Goal: Task Accomplishment & Management: Manage account settings

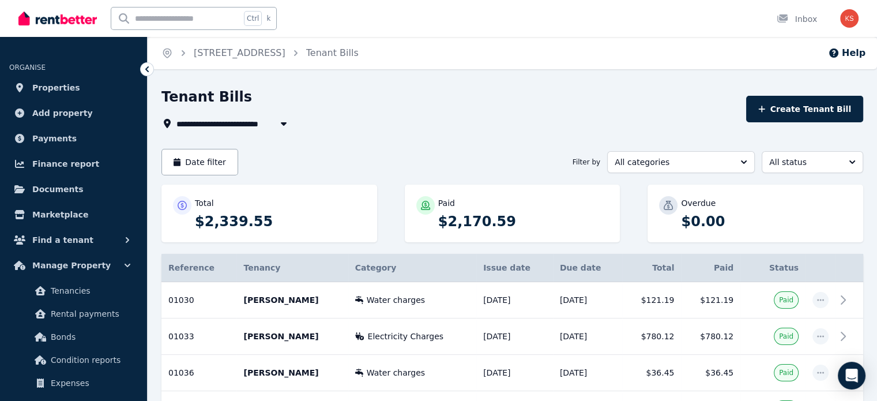
click at [234, 124] on span "[STREET_ADDRESS]" at bounding box center [226, 123] width 101 height 14
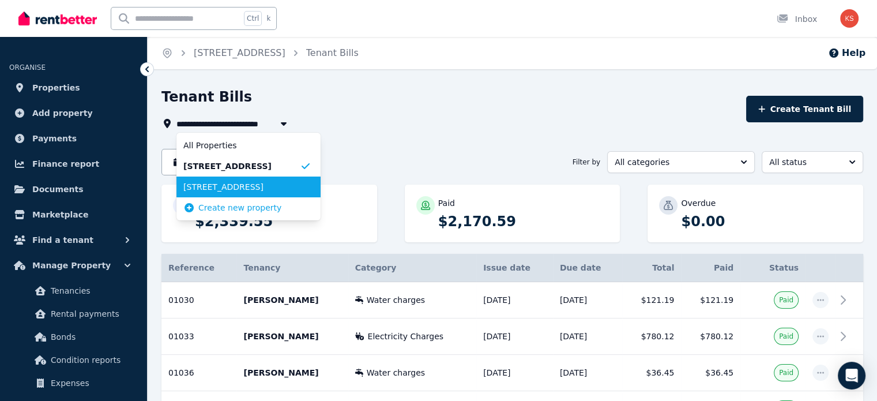
click at [231, 180] on li "[STREET_ADDRESS]" at bounding box center [248, 186] width 144 height 21
type input "**********"
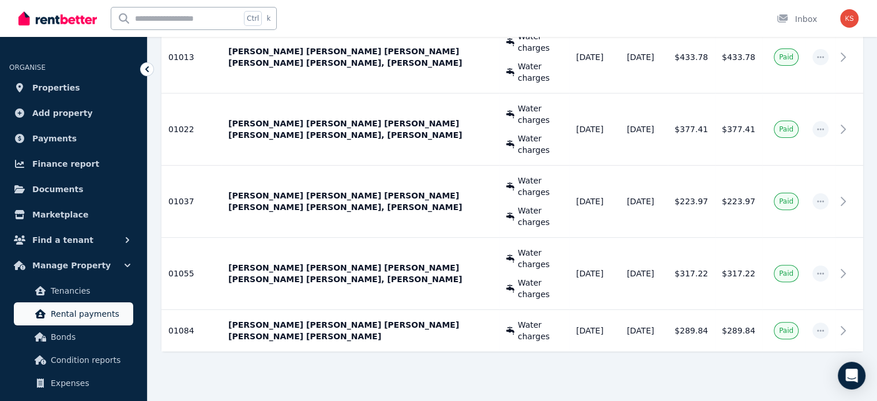
scroll to position [58, 0]
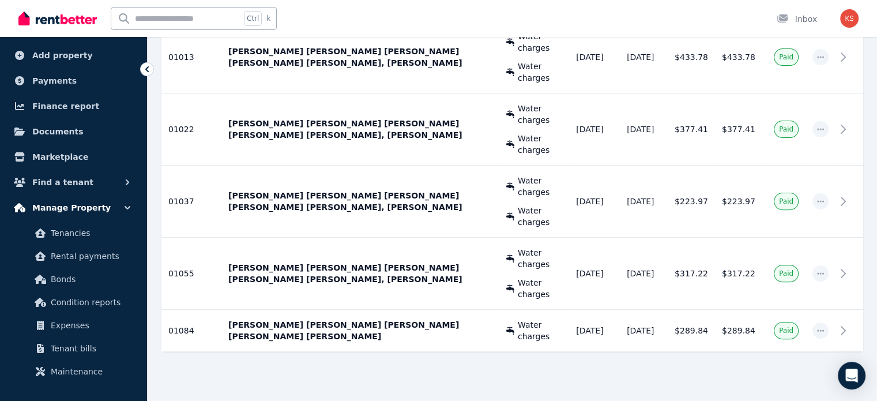
click at [128, 212] on icon "button" at bounding box center [128, 208] width 12 height 12
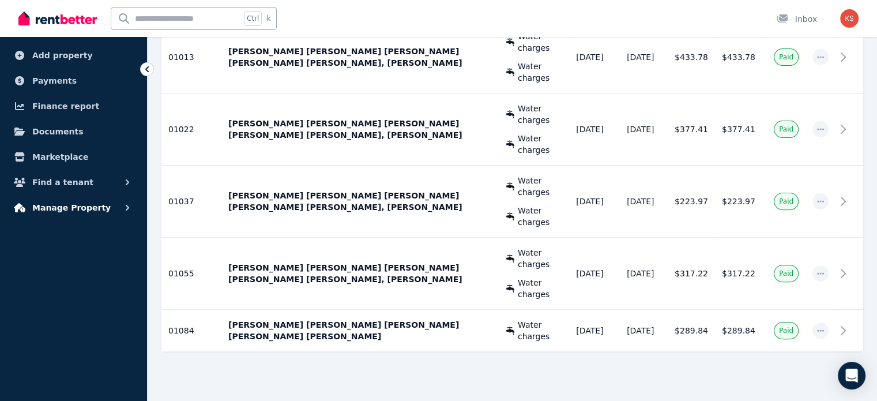
scroll to position [0, 0]
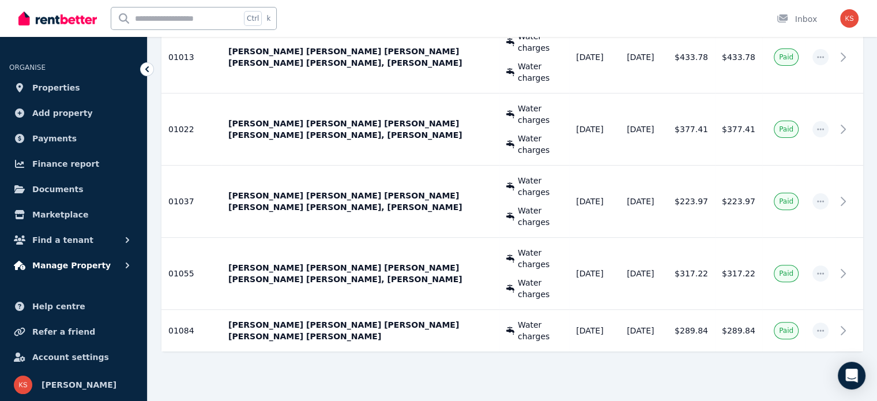
click at [85, 204] on link "Marketplace" at bounding box center [73, 214] width 129 height 23
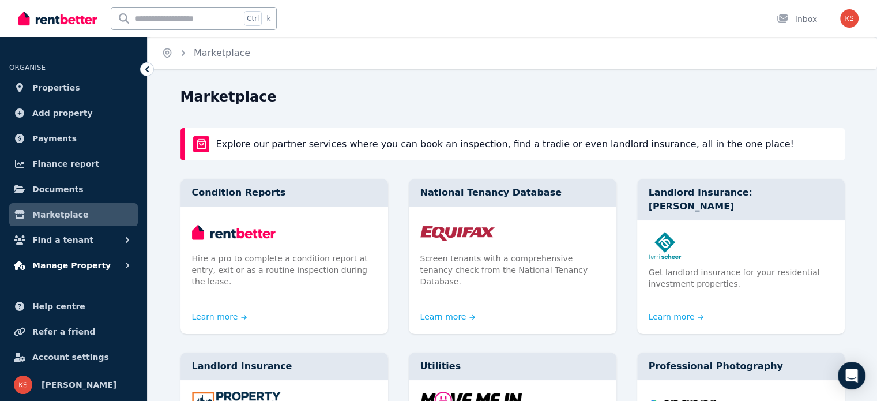
click at [67, 269] on span "Manage Property" at bounding box center [71, 265] width 78 height 14
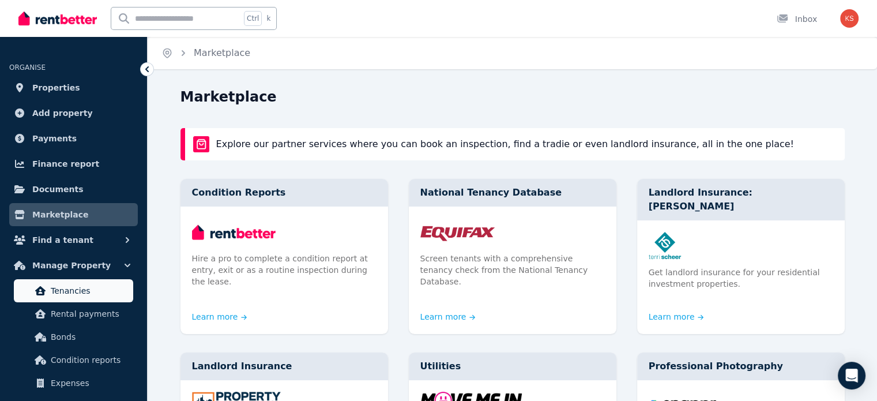
click at [67, 290] on span "Tenancies" at bounding box center [90, 291] width 78 height 14
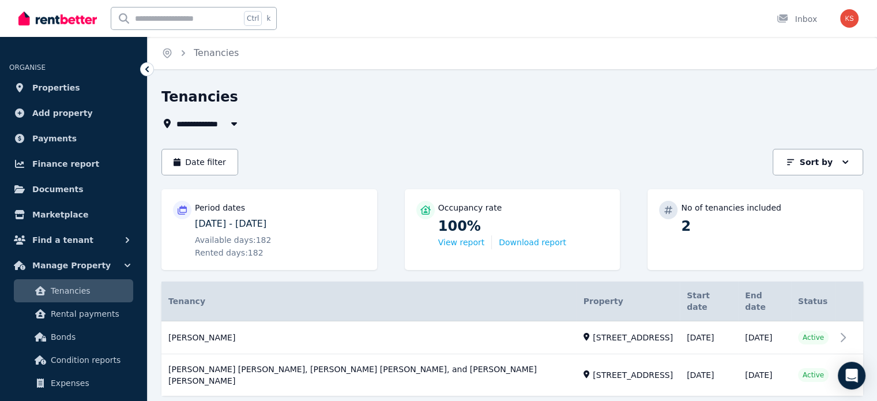
scroll to position [15, 0]
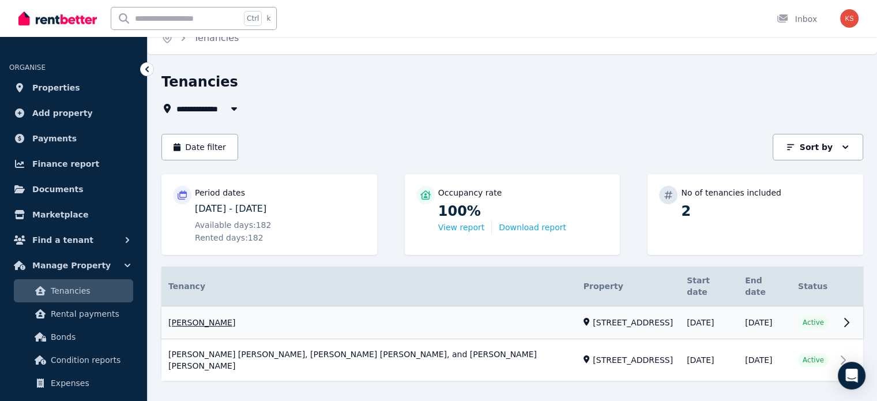
click at [777, 311] on link "View property details" at bounding box center [512, 322] width 702 height 33
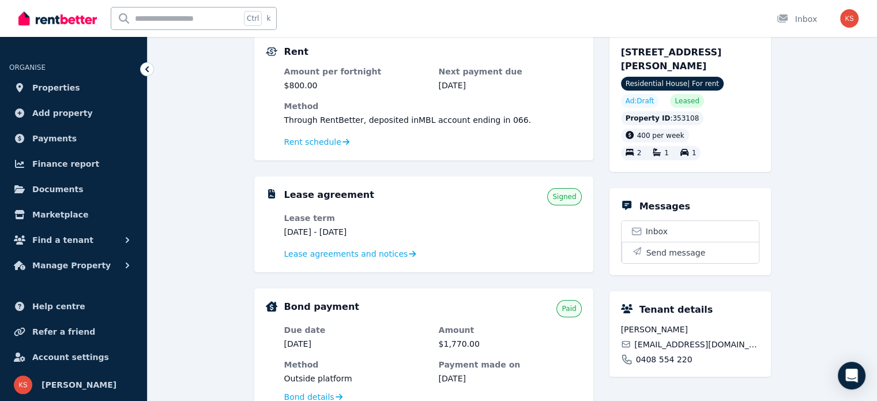
scroll to position [173, 0]
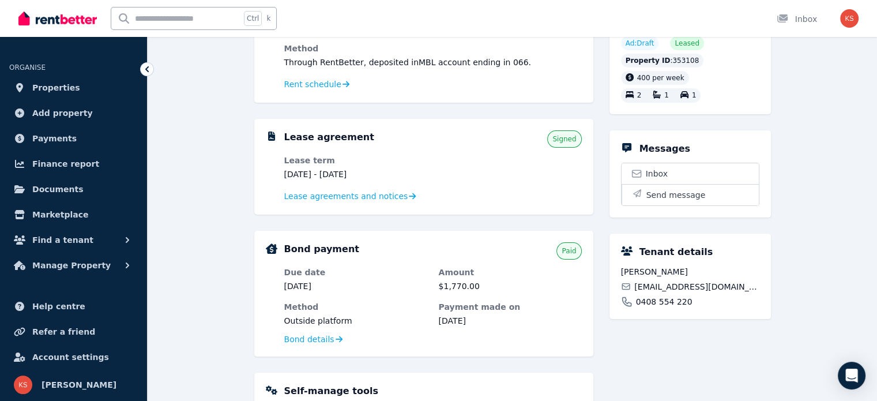
click at [329, 202] on div "Lease agreements and notices" at bounding box center [433, 196] width 298 height 14
click at [333, 195] on span "Lease agreements and notices" at bounding box center [346, 196] width 124 height 12
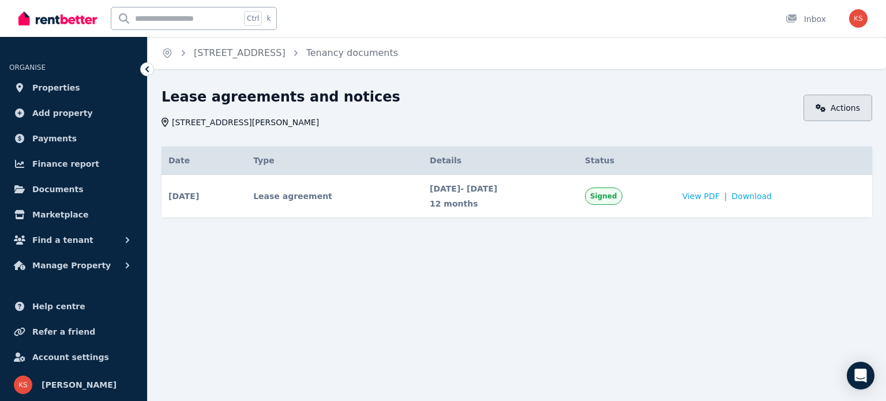
click at [845, 110] on link "Actions" at bounding box center [837, 108] width 69 height 27
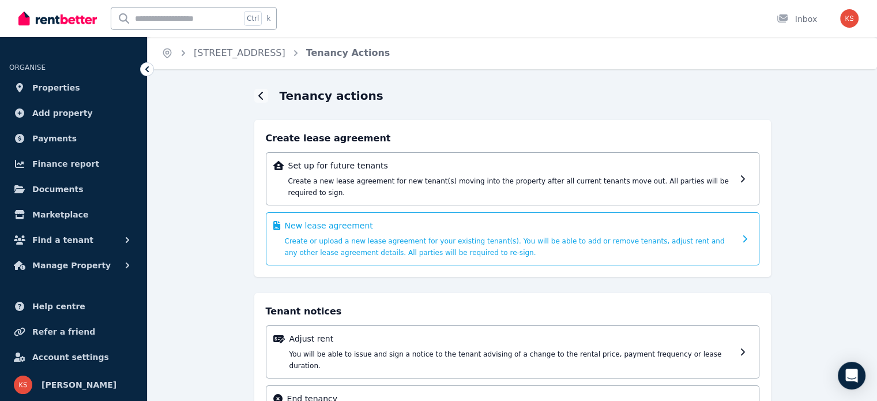
scroll to position [58, 0]
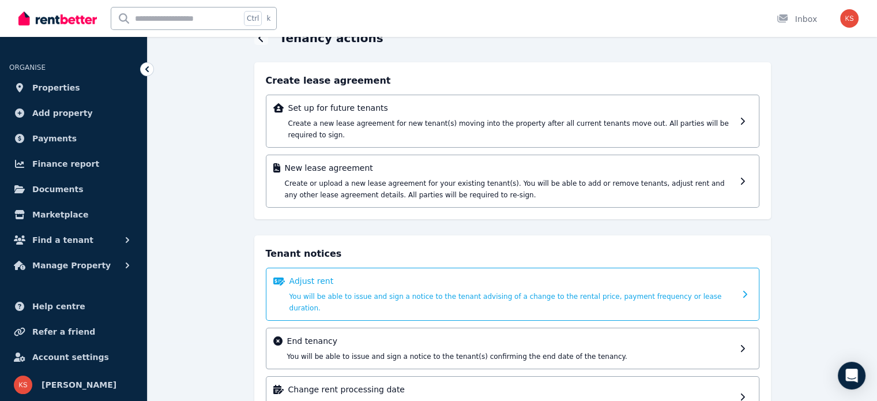
click at [431, 292] on span "You will be able to issue and sign a notice to the tenant advising of a change …" at bounding box center [506, 302] width 433 height 20
select select "**********"
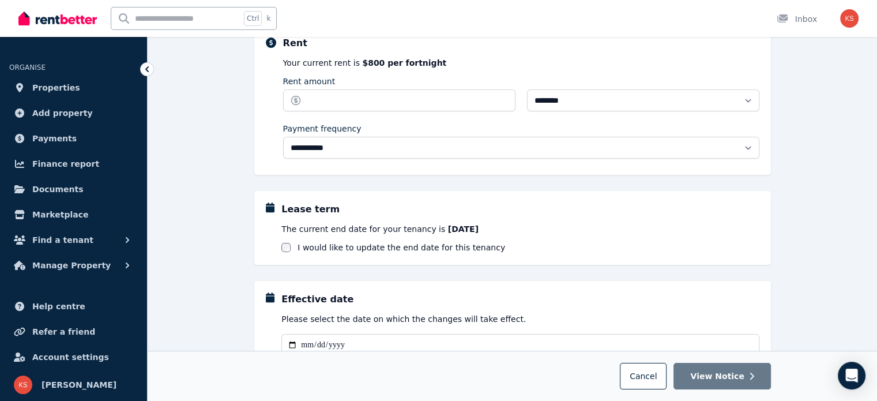
scroll to position [115, 0]
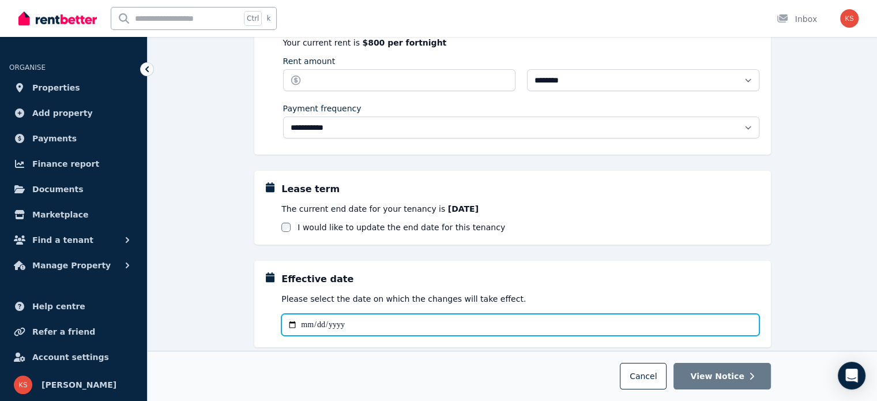
click at [291, 326] on input "Effective date" at bounding box center [520, 325] width 478 height 22
click at [293, 322] on input "**********" at bounding box center [520, 325] width 478 height 22
type input "**********"
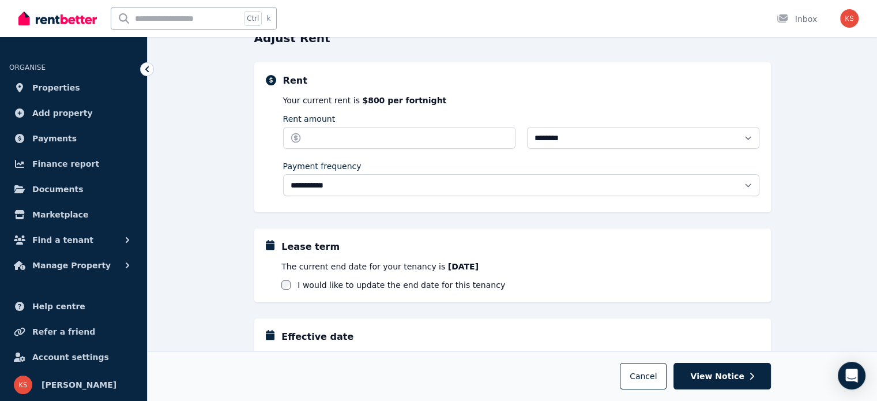
scroll to position [0, 0]
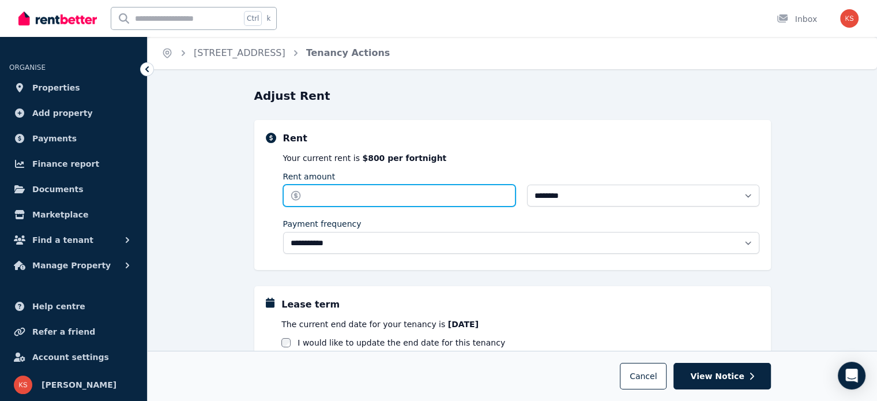
click at [343, 189] on input "Rent amount" at bounding box center [399, 196] width 232 height 22
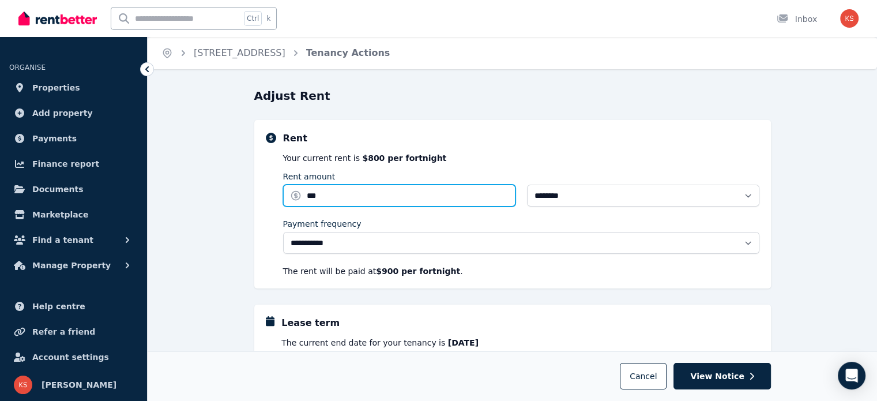
type input "***"
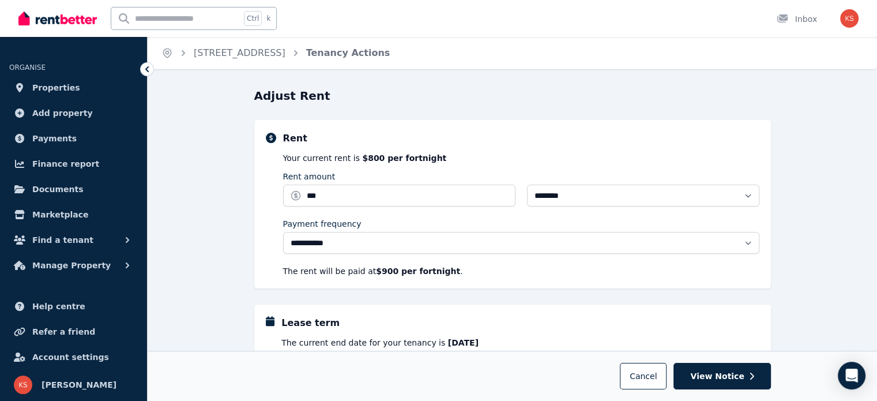
click at [529, 283] on div "**********" at bounding box center [512, 204] width 517 height 168
click at [702, 374] on span "View Notice" at bounding box center [717, 376] width 54 height 12
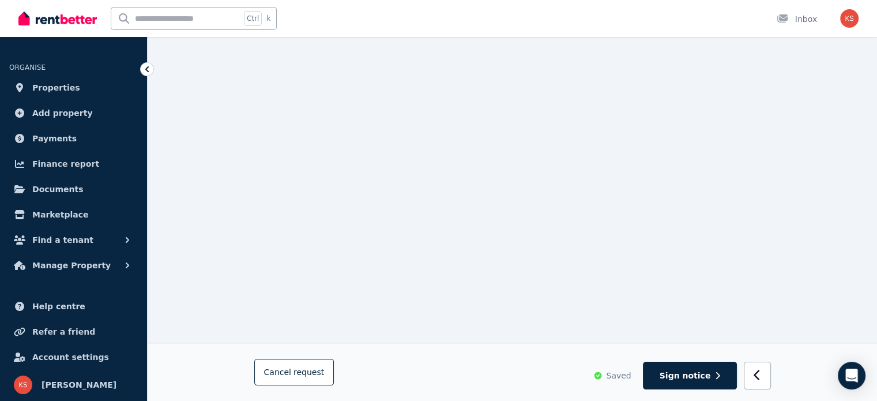
scroll to position [85, 0]
click at [763, 378] on button "button" at bounding box center [757, 376] width 27 height 28
select select "**********"
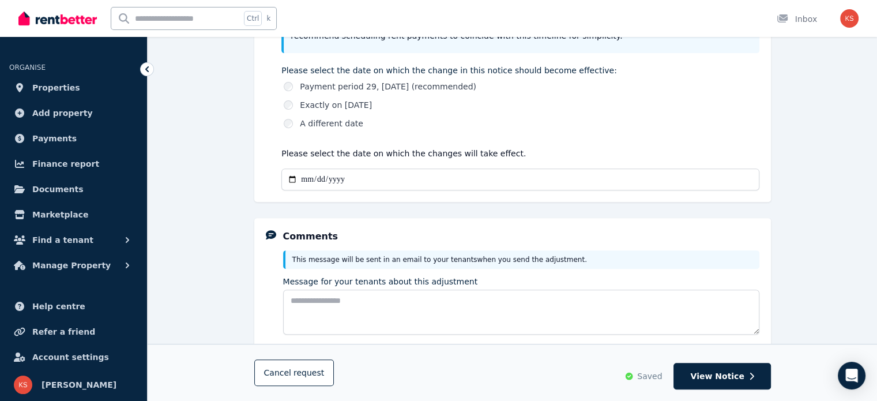
scroll to position [489, 0]
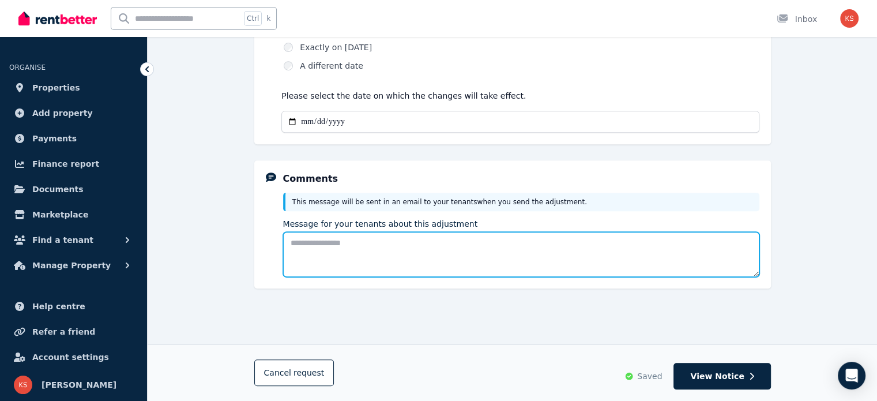
click at [365, 246] on textarea "Message for your tenants about this adjustment" at bounding box center [521, 254] width 476 height 45
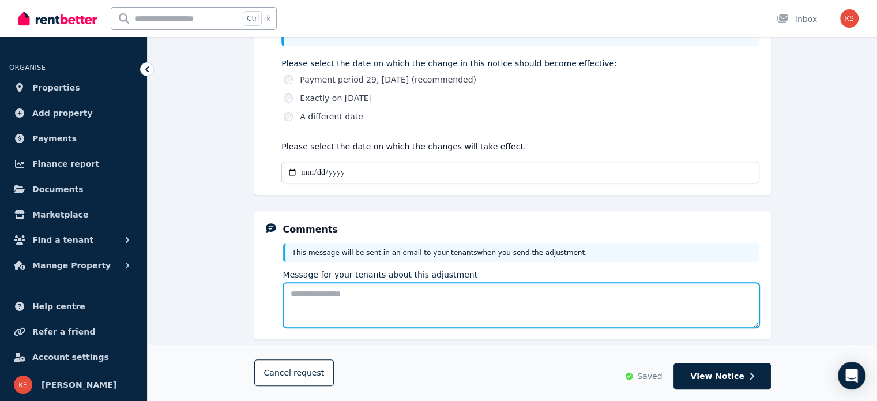
scroll to position [510, 0]
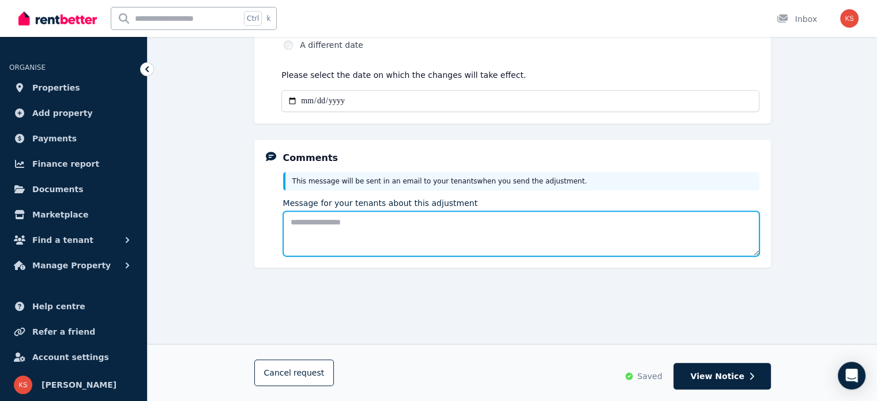
type textarea "*"
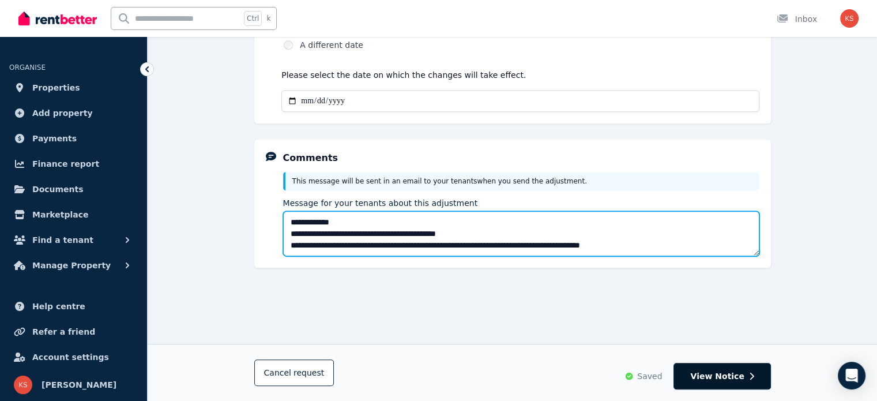
type textarea "**********"
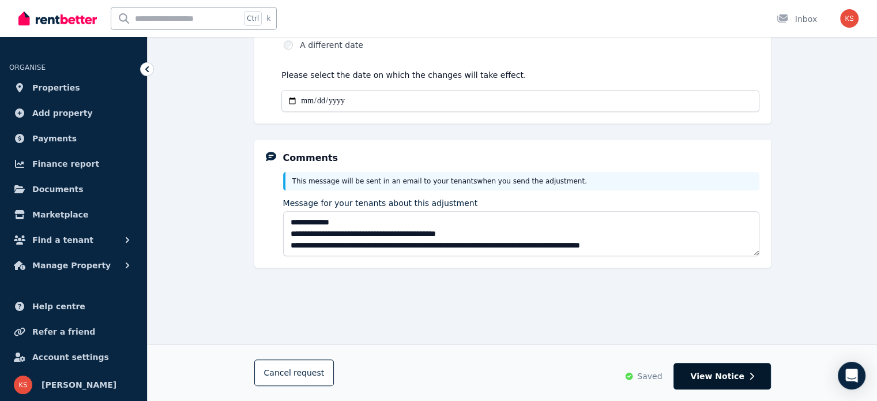
click at [727, 378] on span "View Notice" at bounding box center [717, 376] width 54 height 12
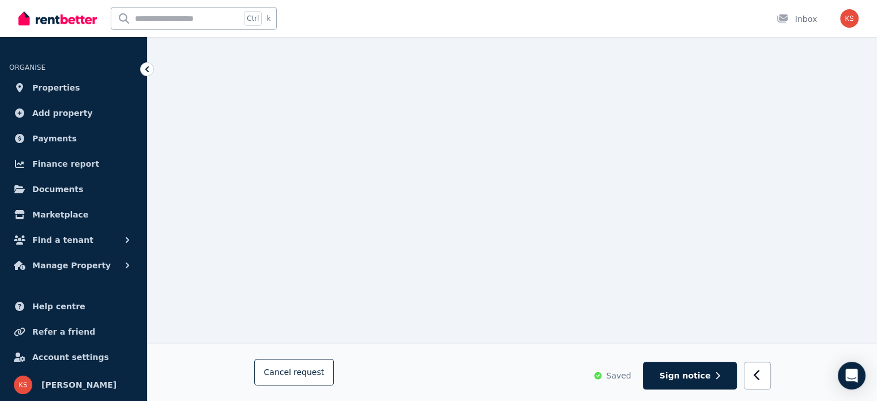
scroll to position [519, 0]
click at [760, 382] on button "button" at bounding box center [757, 376] width 27 height 28
select select "**********"
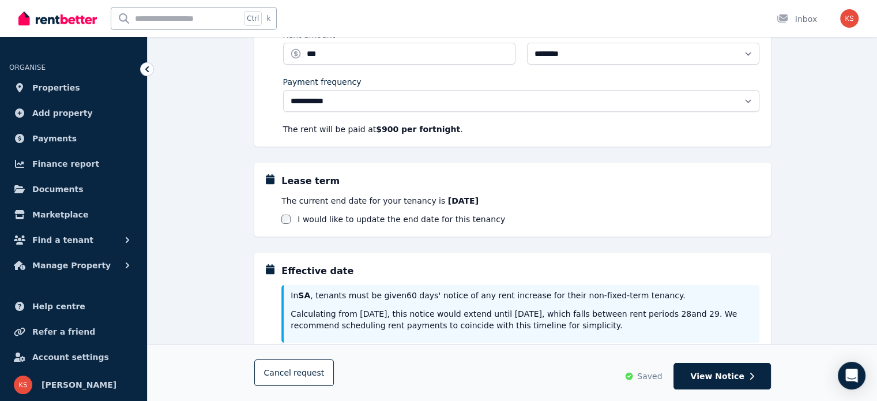
scroll to position [0, 0]
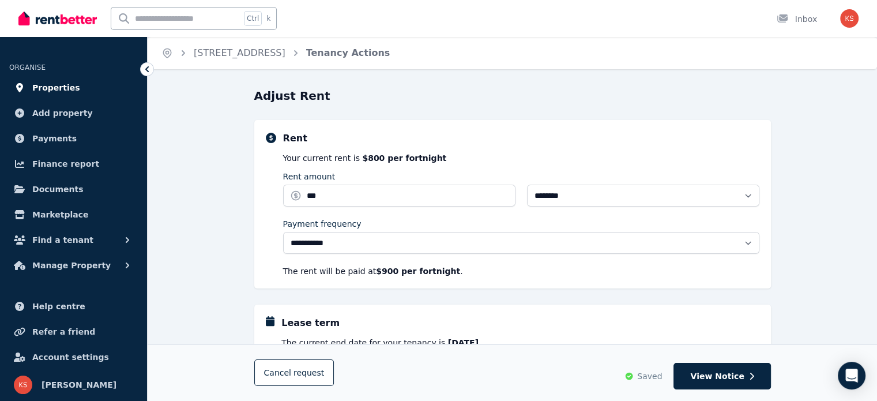
click at [46, 91] on span "Properties" at bounding box center [56, 88] width 48 height 14
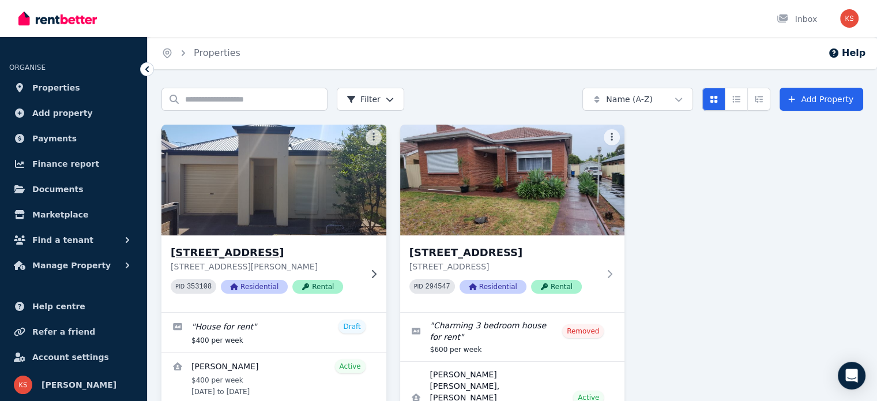
scroll to position [58, 0]
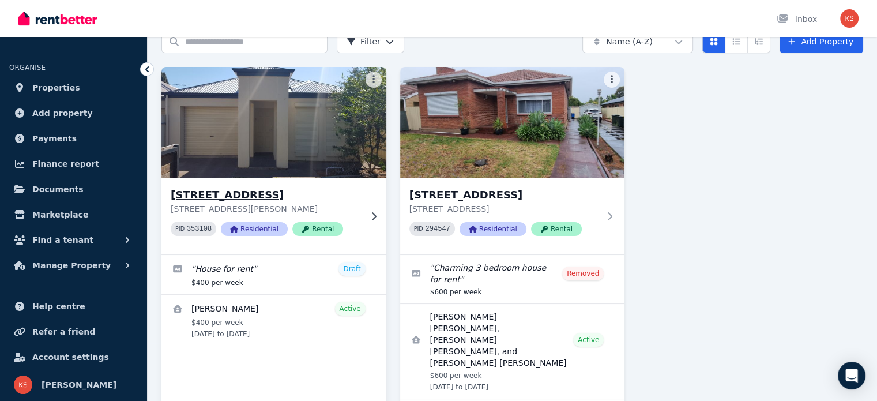
click at [267, 198] on h3 "[STREET_ADDRESS]" at bounding box center [266, 195] width 190 height 16
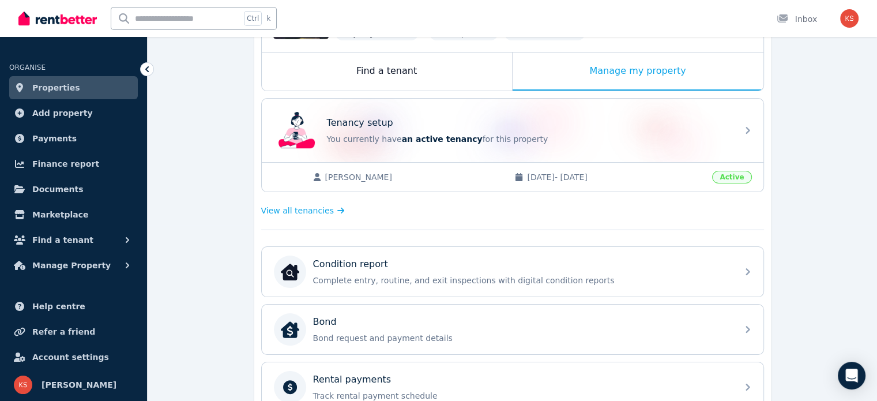
scroll to position [175, 0]
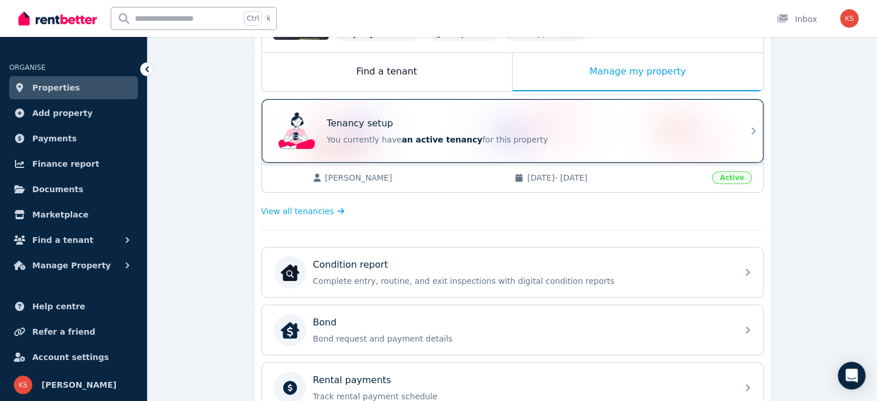
click at [450, 135] on span "an active tenancy" at bounding box center [442, 139] width 81 height 9
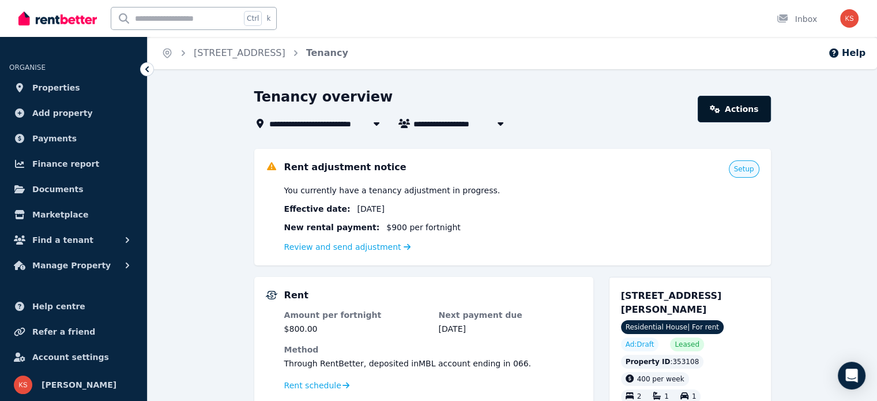
click at [727, 112] on link "Actions" at bounding box center [734, 109] width 73 height 27
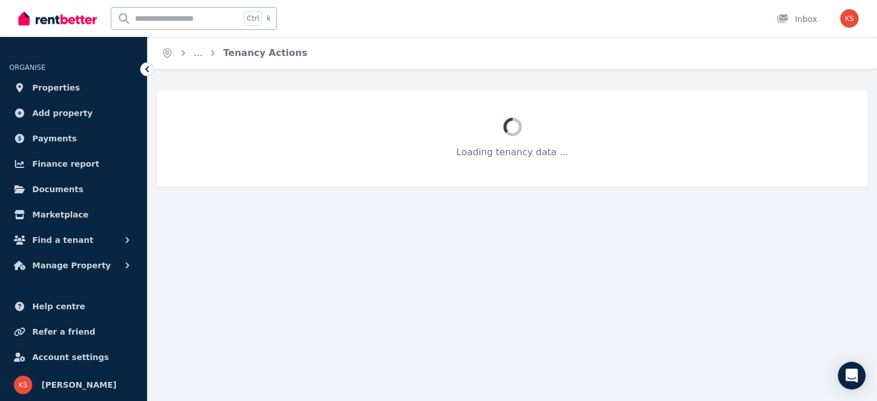
select select "**********"
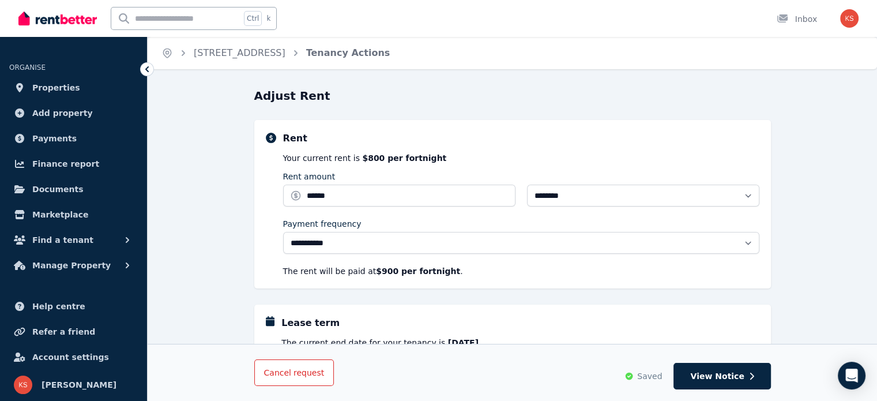
click at [281, 365] on button "Cancel request" at bounding box center [294, 372] width 80 height 27
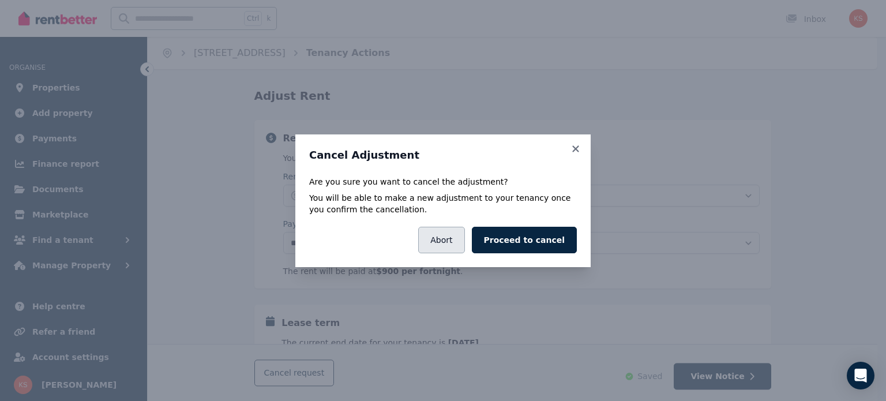
click at [463, 235] on button "Abort" at bounding box center [441, 240] width 46 height 27
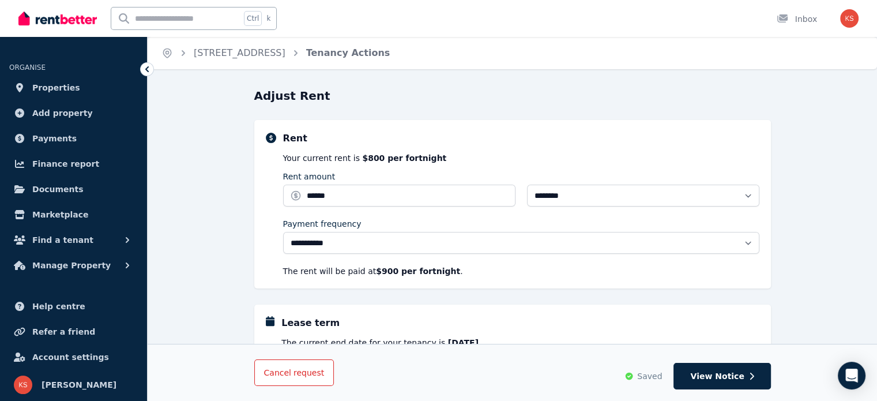
click at [294, 378] on span "request" at bounding box center [309, 373] width 31 height 12
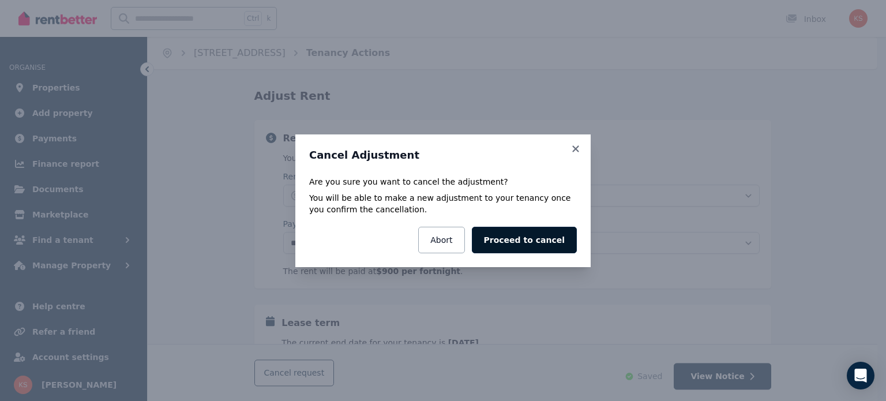
click at [555, 252] on button "Proceed to cancel" at bounding box center [524, 240] width 105 height 27
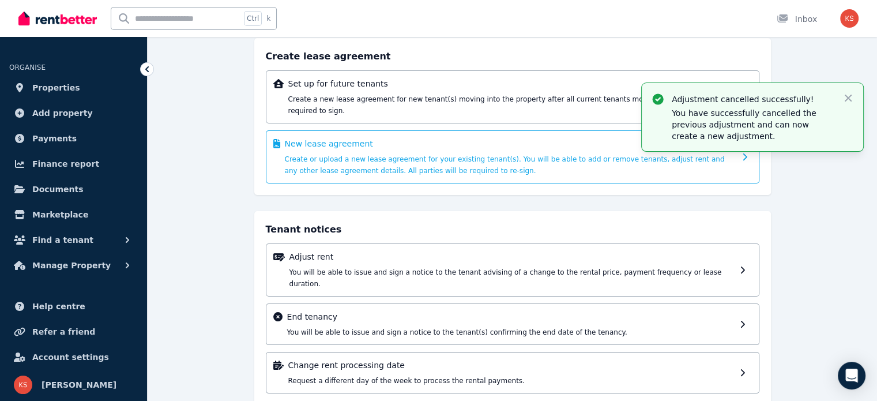
scroll to position [82, 0]
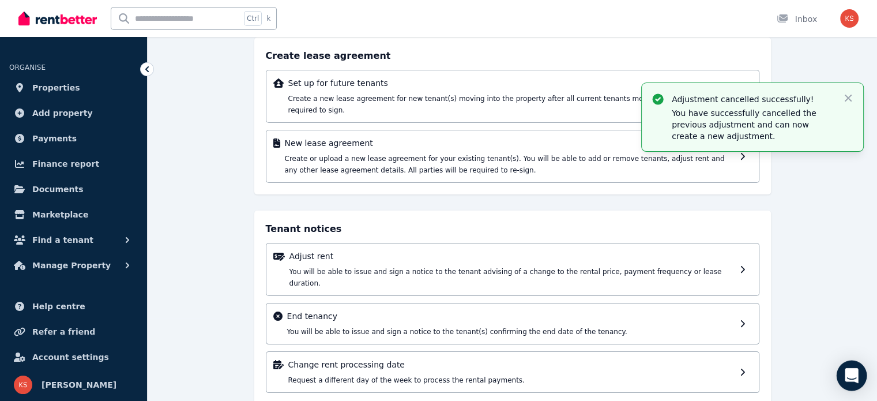
click at [852, 377] on icon "Open Intercom Messenger" at bounding box center [851, 375] width 13 height 15
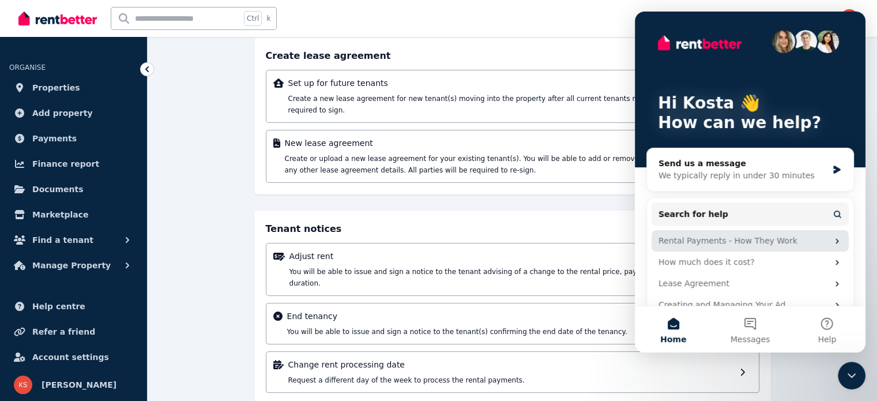
scroll to position [20, 0]
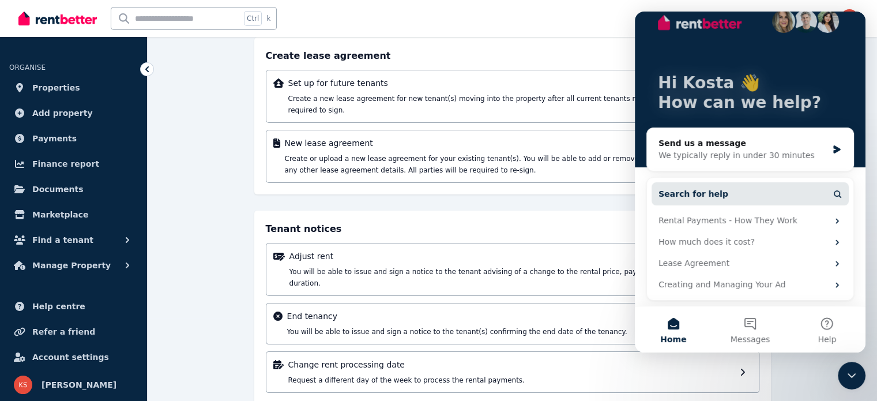
click at [694, 190] on span "Search for help" at bounding box center [694, 194] width 70 height 12
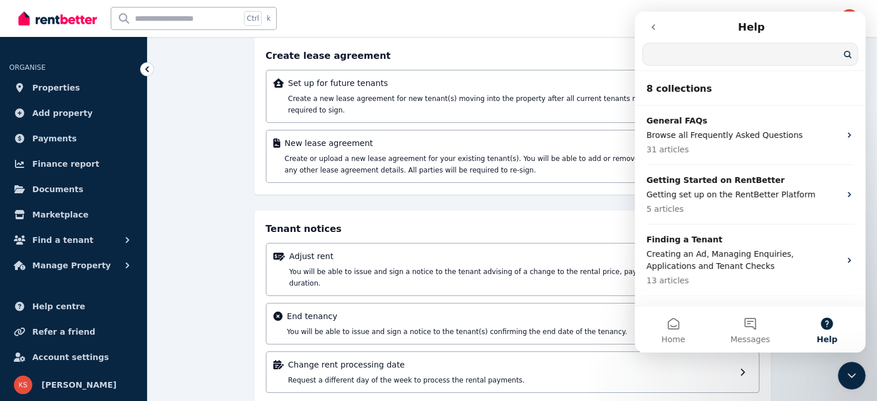
scroll to position [0, 0]
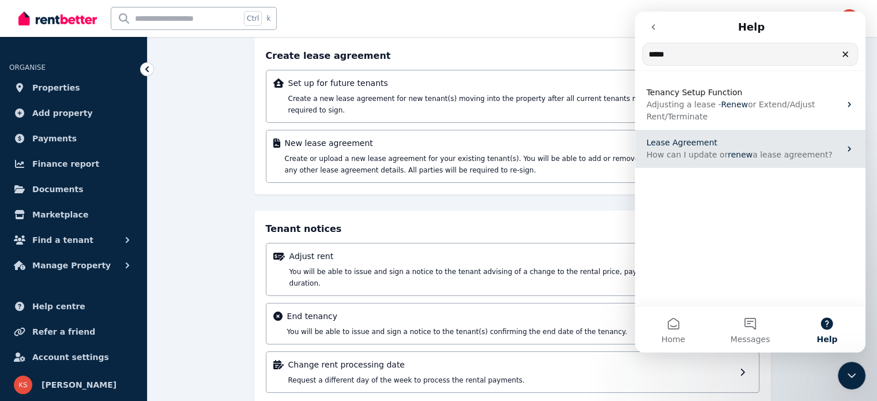
type input "*****"
click at [689, 138] on span "Lease Agreement" at bounding box center [681, 142] width 71 height 9
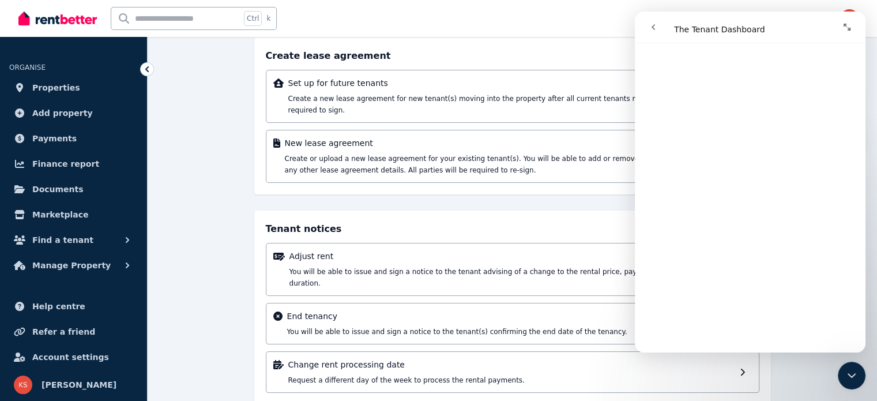
scroll to position [633, 0]
click at [651, 27] on icon "go back" at bounding box center [653, 26] width 9 height 9
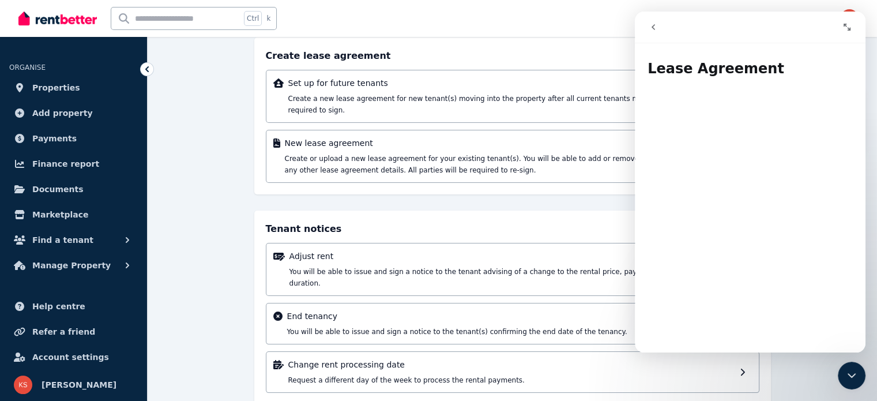
click at [654, 26] on icon "go back" at bounding box center [653, 26] width 9 height 9
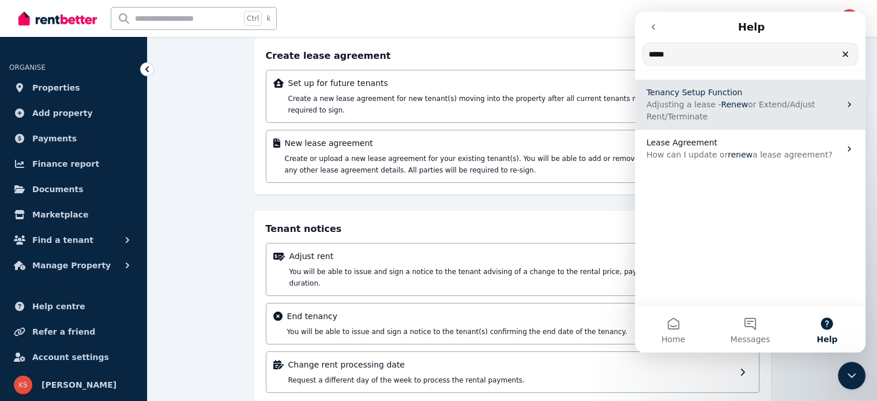
click at [683, 100] on span "Adjusting a lease -" at bounding box center [683, 104] width 74 height 9
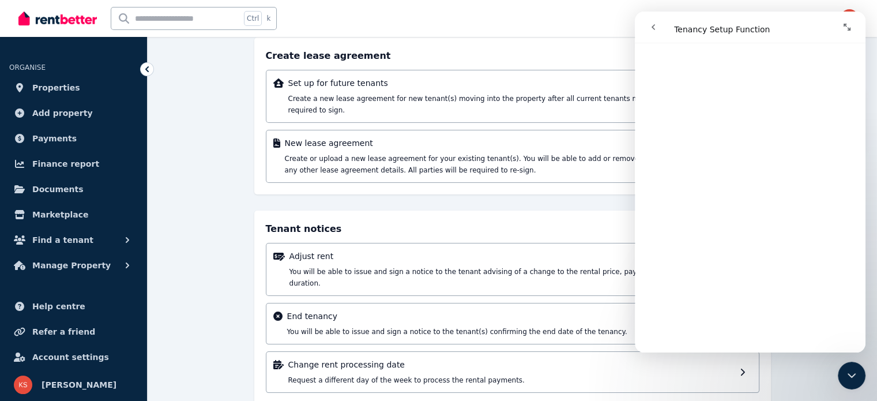
scroll to position [1577, 0]
click at [595, 190] on div "Tenancy actions Create lease agreement Set up for future tenants Create a new l…" at bounding box center [512, 215] width 517 height 420
click at [849, 28] on icon "Expand window" at bounding box center [847, 27] width 7 height 7
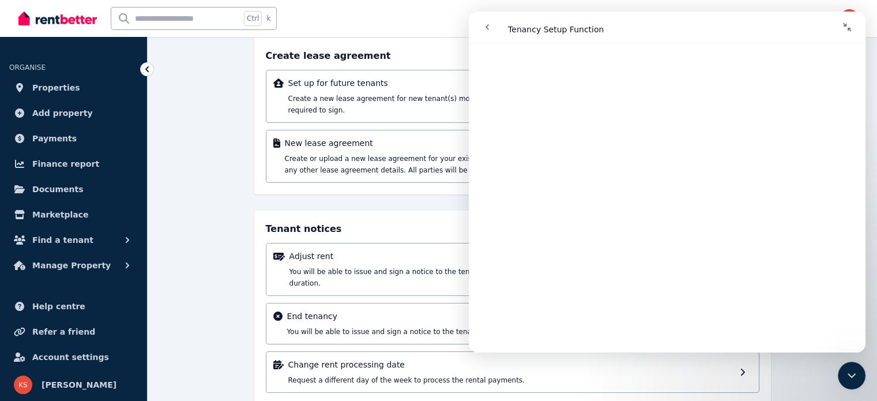
click at [850, 33] on button "Collapse window" at bounding box center [847, 27] width 22 height 22
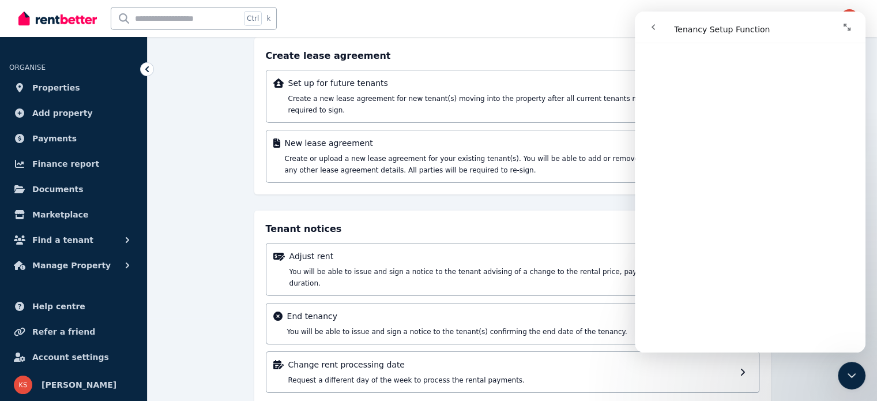
click at [655, 25] on icon "go back" at bounding box center [653, 26] width 9 height 9
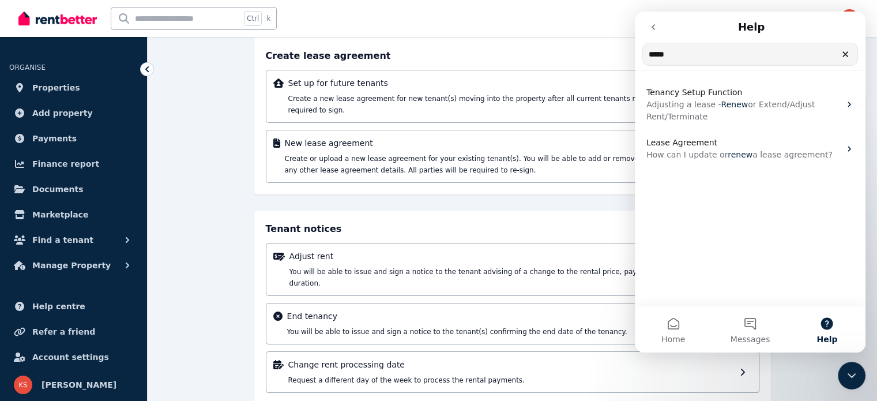
click at [653, 26] on icon "go back" at bounding box center [653, 27] width 3 height 6
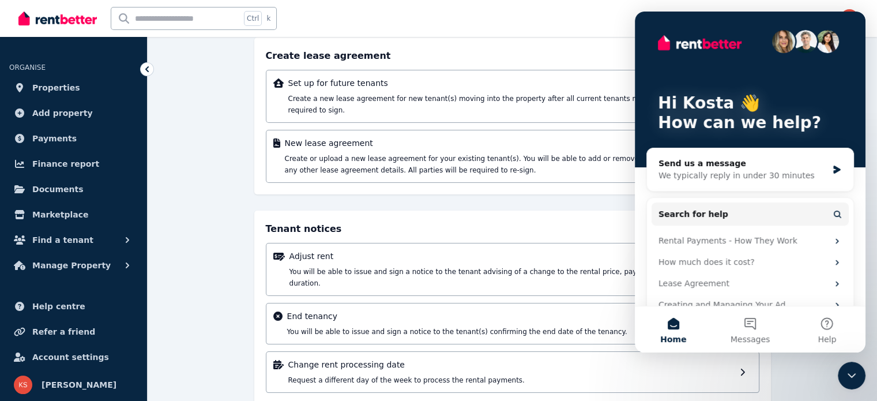
click at [843, 373] on div "Close Intercom Messenger" at bounding box center [852, 376] width 28 height 28
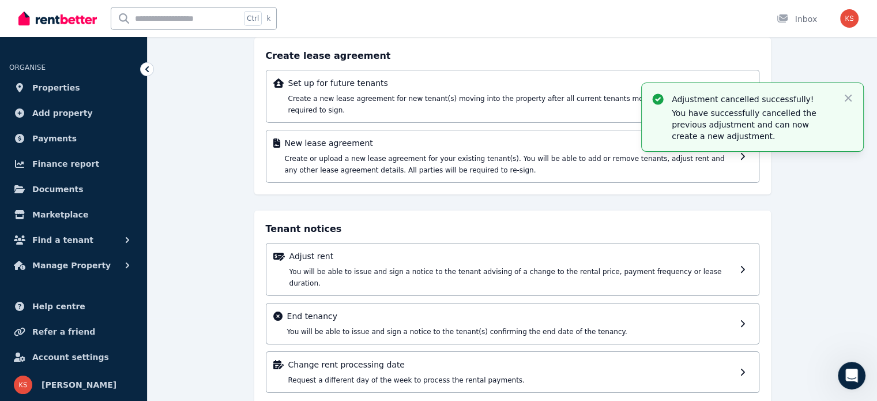
scroll to position [0, 0]
click at [851, 99] on icon "button" at bounding box center [849, 98] width 12 height 12
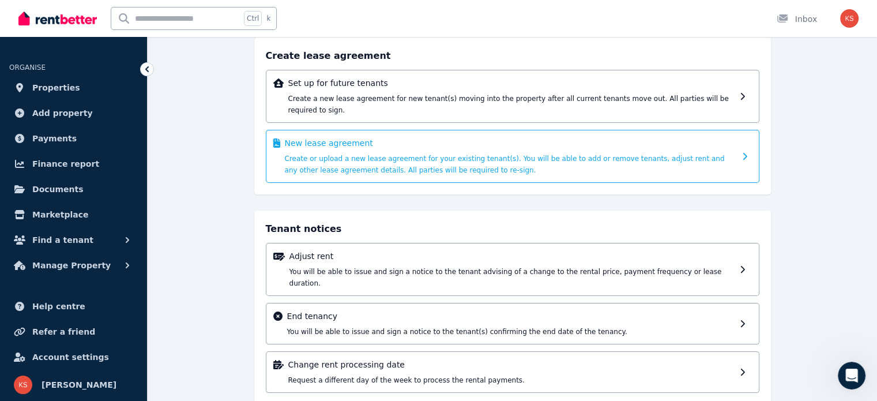
click at [495, 130] on div "New lease agreement Create or upload a new lease agreement for your existing te…" at bounding box center [513, 156] width 494 height 53
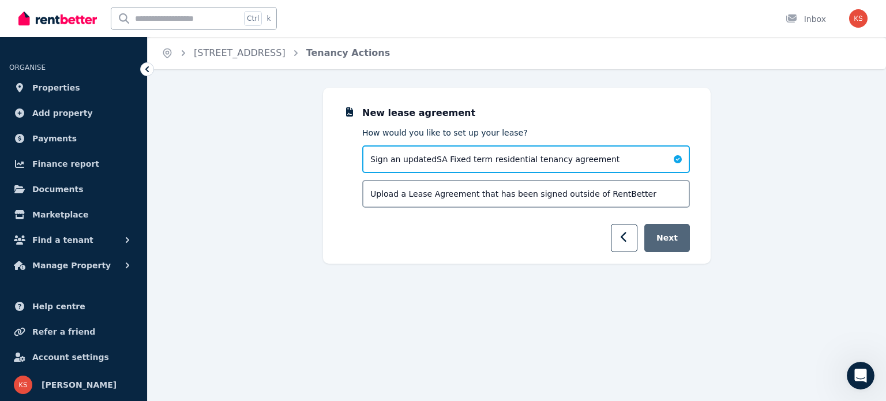
click at [663, 233] on button "Next" at bounding box center [667, 238] width 46 height 28
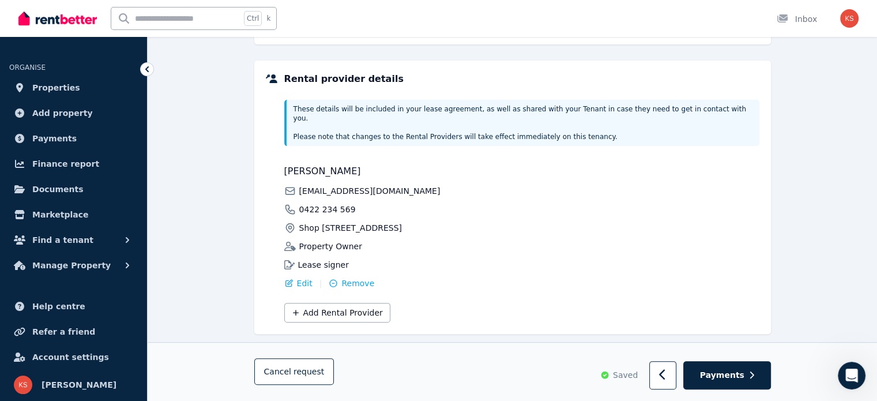
scroll to position [268, 0]
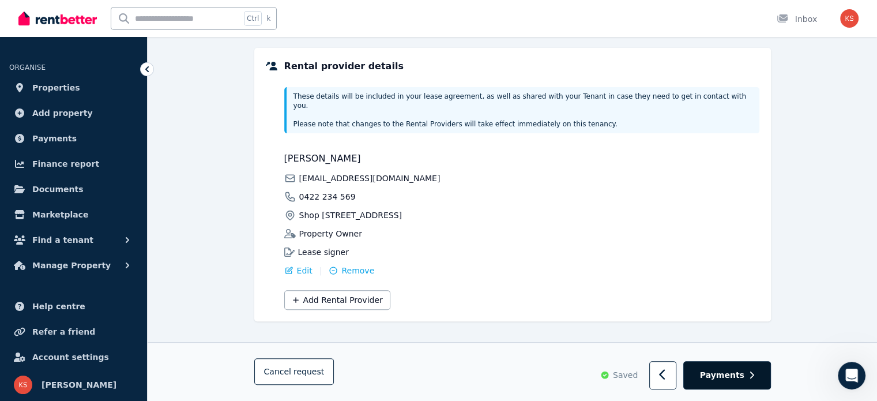
click at [732, 380] on span "Payments" at bounding box center [722, 375] width 44 height 12
select select "**********"
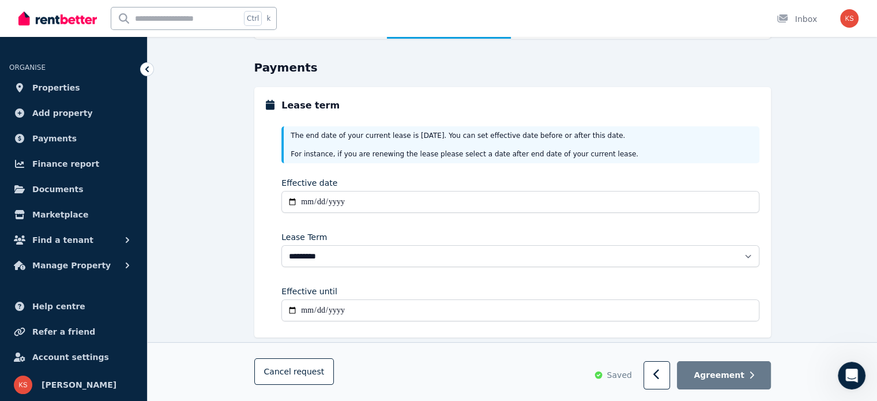
scroll to position [115, 0]
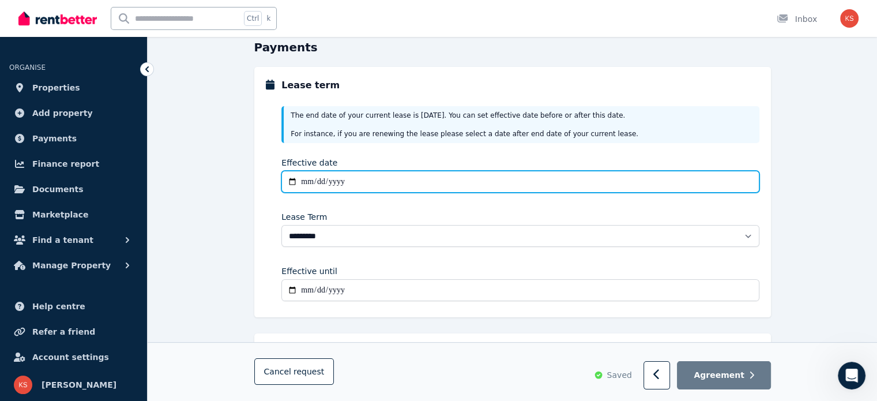
click at [290, 182] on input "Effective date" at bounding box center [520, 182] width 478 height 22
type input "**********"
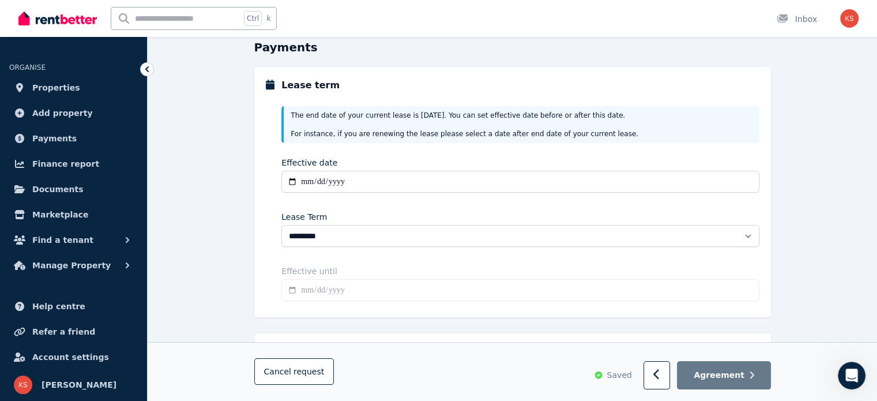
click at [335, 266] on div "Effective until" at bounding box center [520, 271] width 478 height 12
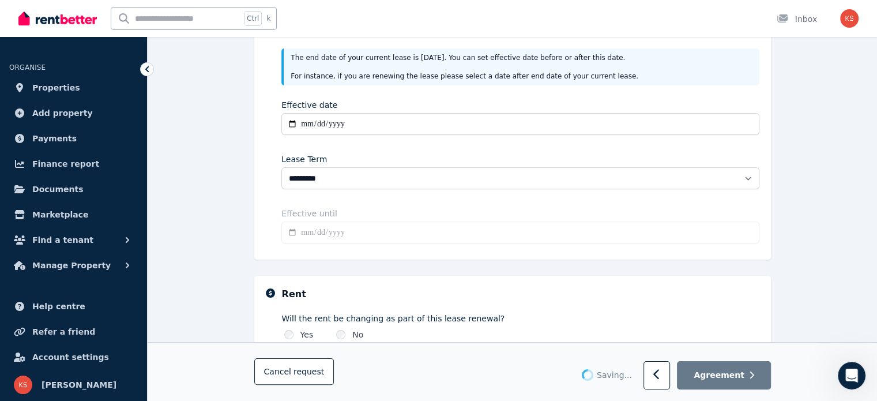
type input "**********"
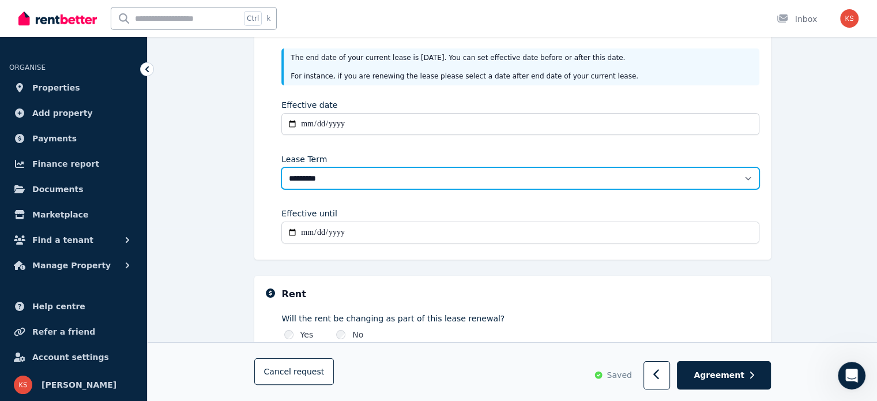
click at [371, 184] on select "******** ******** ********* ******* ******* ******* ******* ***** ********" at bounding box center [520, 178] width 478 height 22
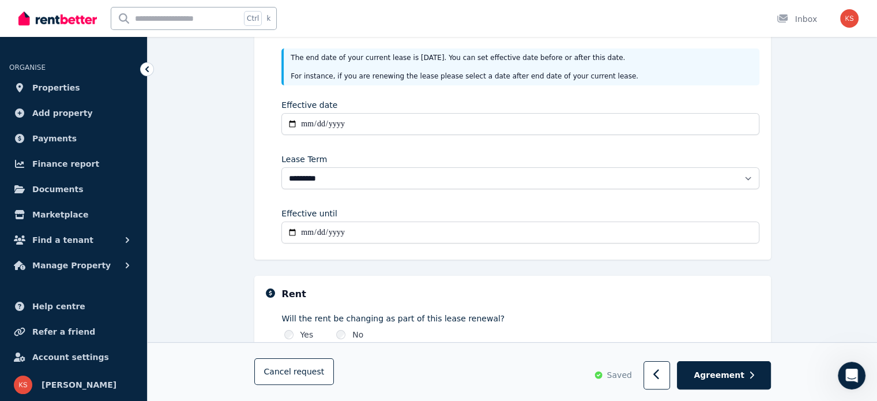
click at [257, 197] on div "**********" at bounding box center [512, 134] width 517 height 250
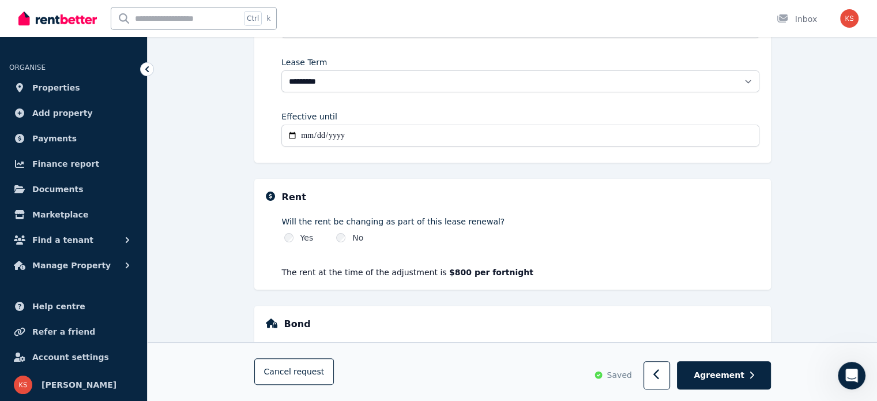
scroll to position [288, 0]
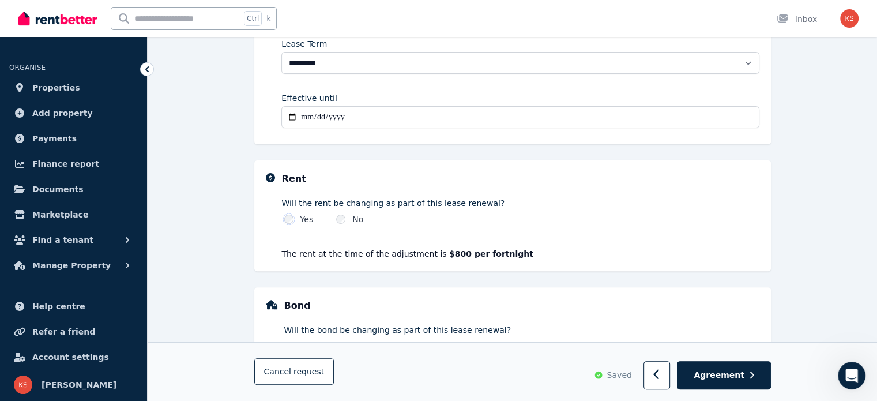
select select "**********"
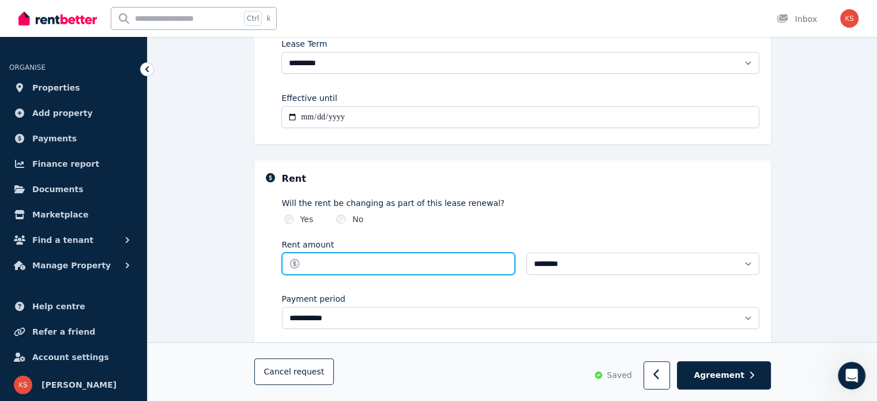
click at [340, 264] on input "Rent amount" at bounding box center [398, 264] width 233 height 22
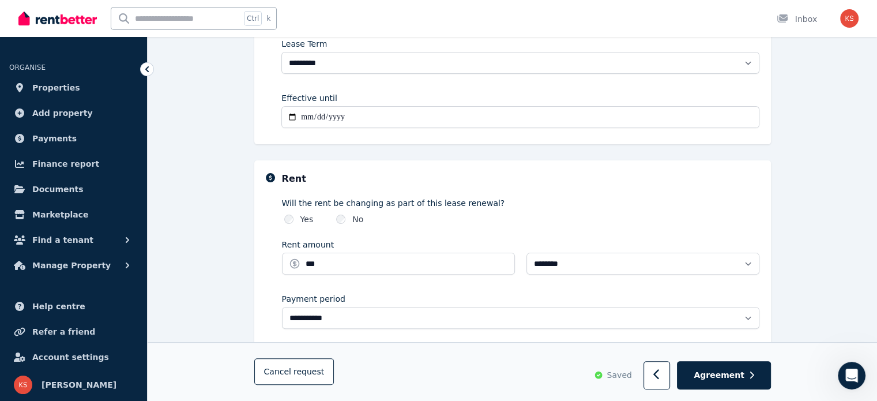
click at [604, 200] on label "Will the rent be changing as part of this lease renewal?" at bounding box center [521, 203] width 478 height 12
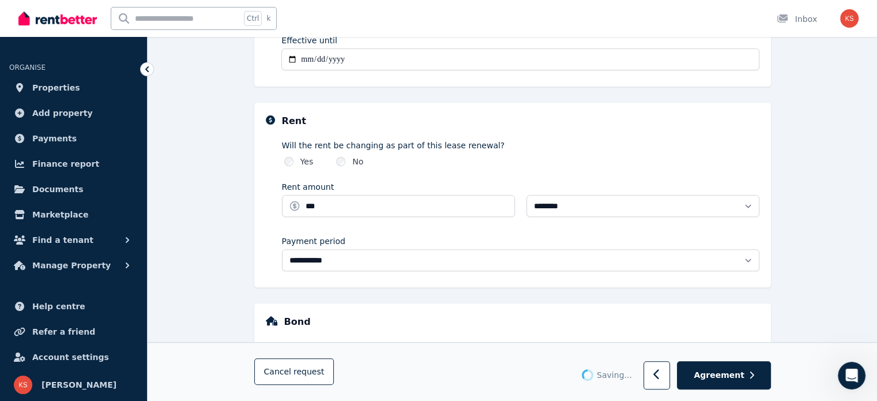
type input "******"
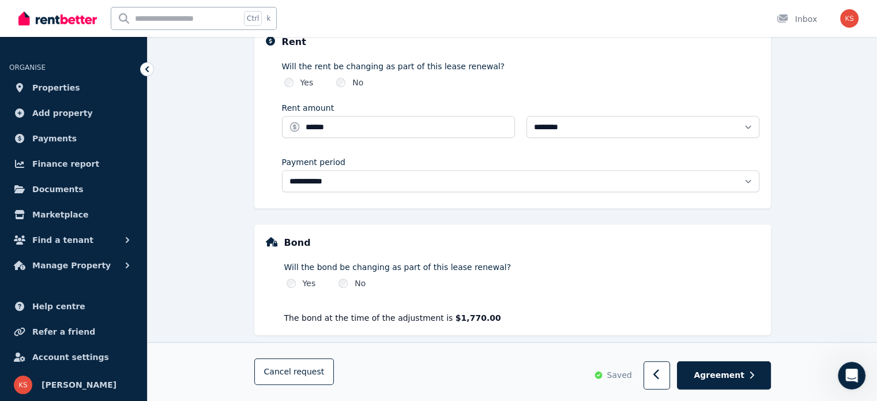
scroll to position [436, 0]
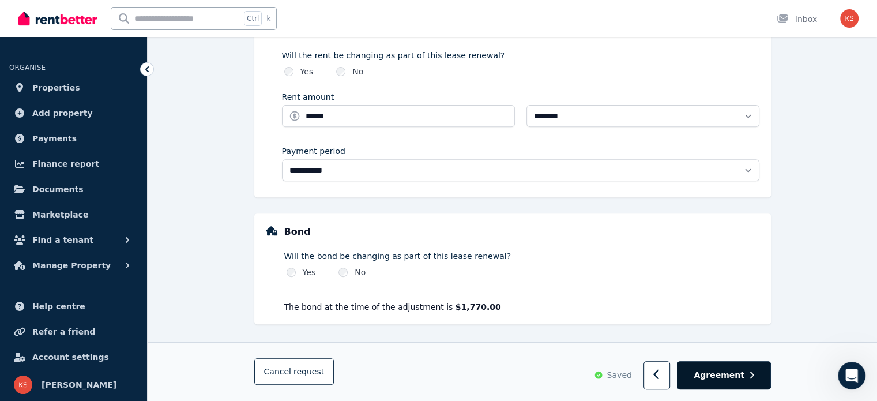
click at [711, 378] on span "Agreement" at bounding box center [719, 376] width 51 height 12
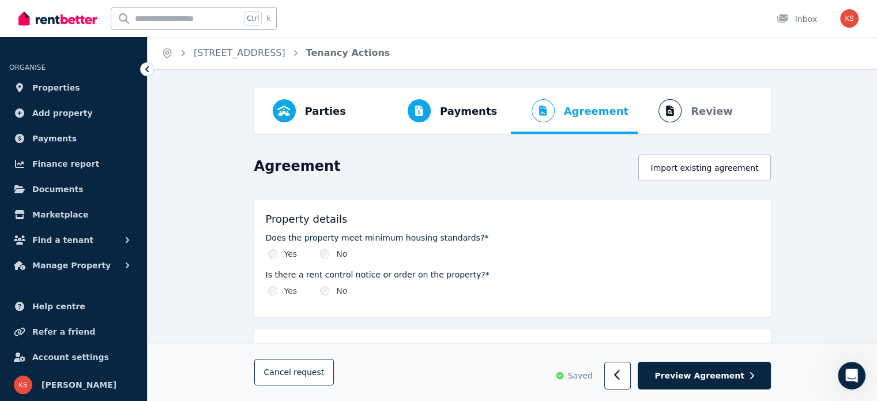
click at [278, 245] on div "Does the property meet minimum housing standards?* Yes No" at bounding box center [513, 246] width 494 height 28
click at [278, 250] on div "Yes" at bounding box center [282, 254] width 29 height 12
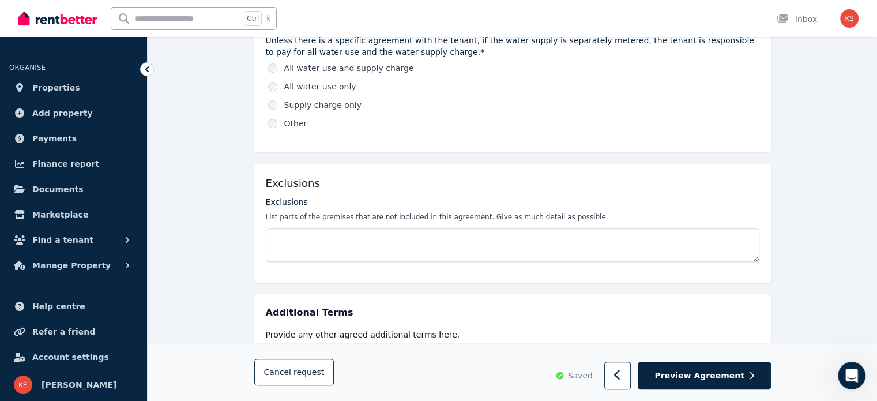
scroll to position [456, 0]
click at [306, 69] on label "All water use and supply charge" at bounding box center [349, 69] width 130 height 12
click at [287, 124] on label "Other" at bounding box center [295, 124] width 23 height 12
click at [287, 127] on label "Other" at bounding box center [295, 124] width 23 height 12
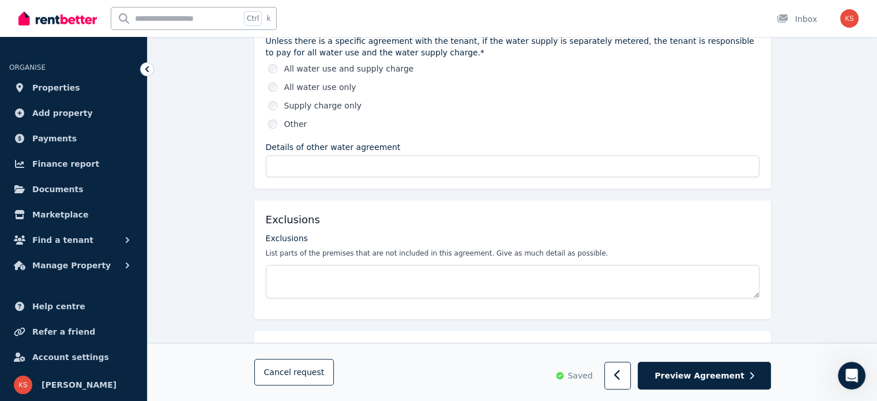
click at [294, 65] on label "All water use and supply charge" at bounding box center [349, 69] width 130 height 12
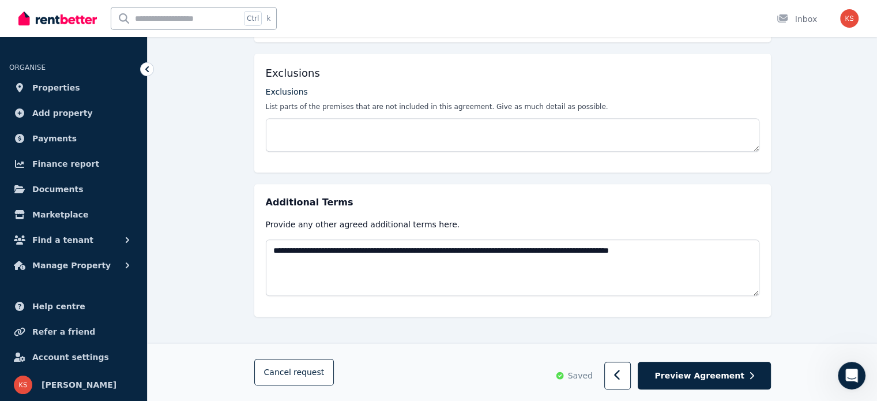
scroll to position [572, 0]
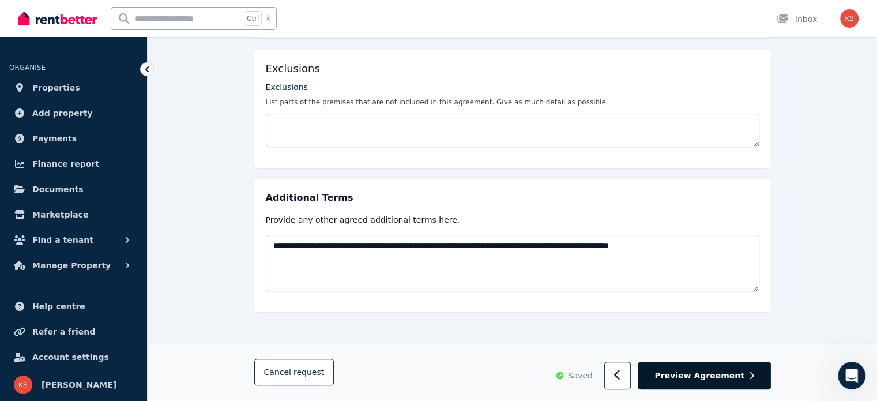
click at [726, 384] on button "Preview Agreement" at bounding box center [704, 376] width 133 height 28
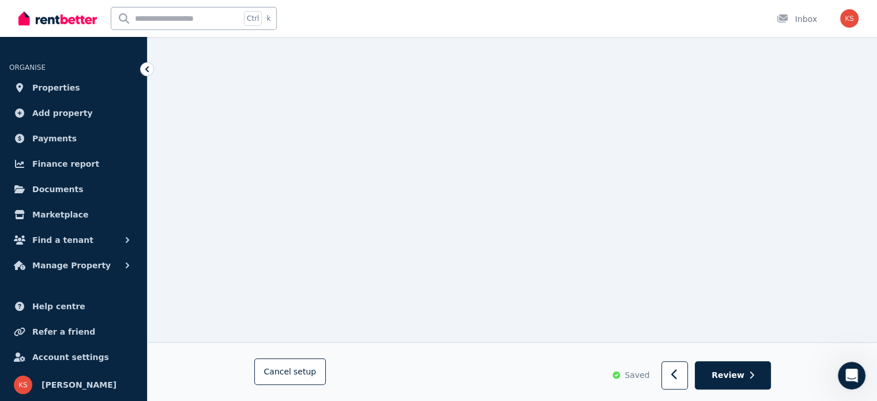
scroll to position [577, 0]
click at [741, 379] on span "Review" at bounding box center [728, 376] width 33 height 12
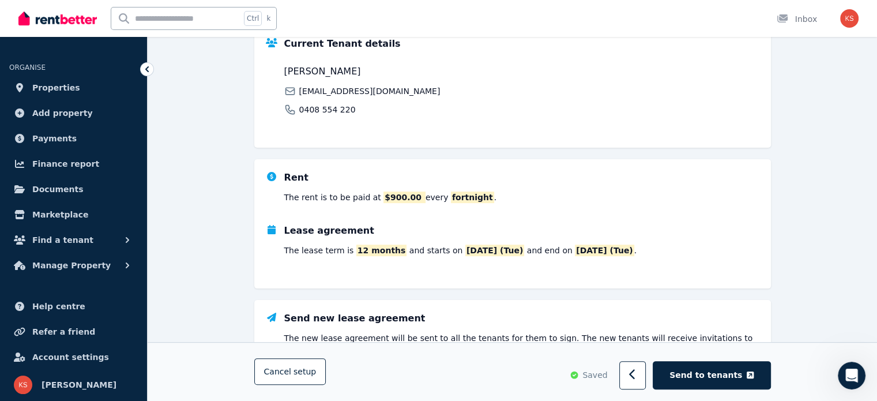
scroll to position [251, 0]
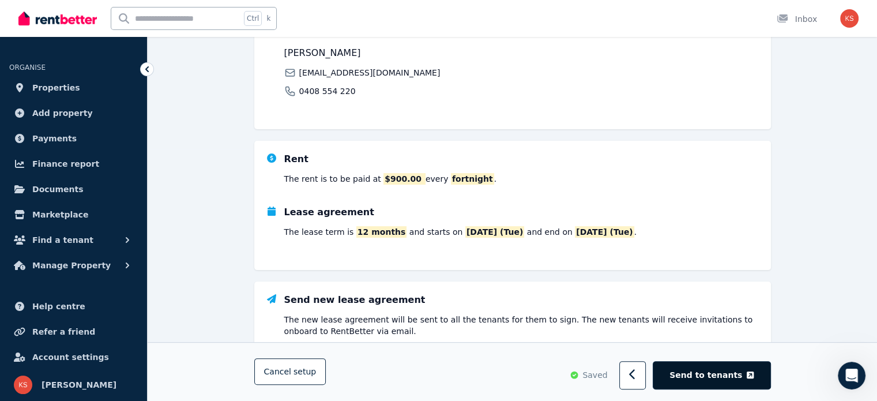
click at [749, 377] on icon "button" at bounding box center [750, 375] width 7 height 7
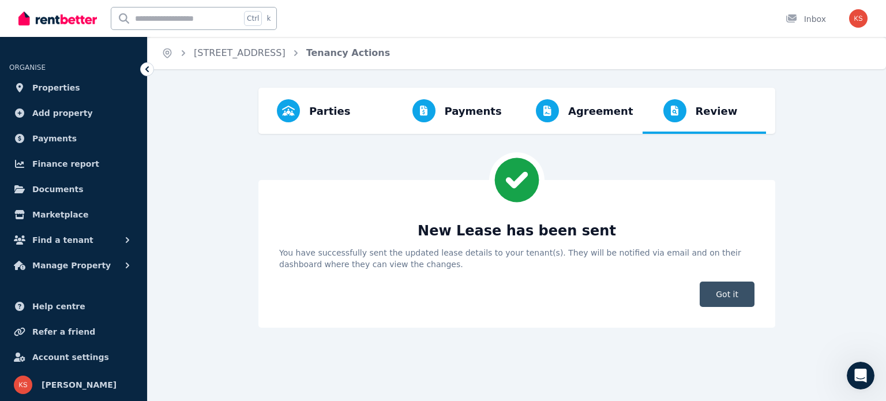
click at [727, 291] on span "Got it" at bounding box center [727, 293] width 55 height 25
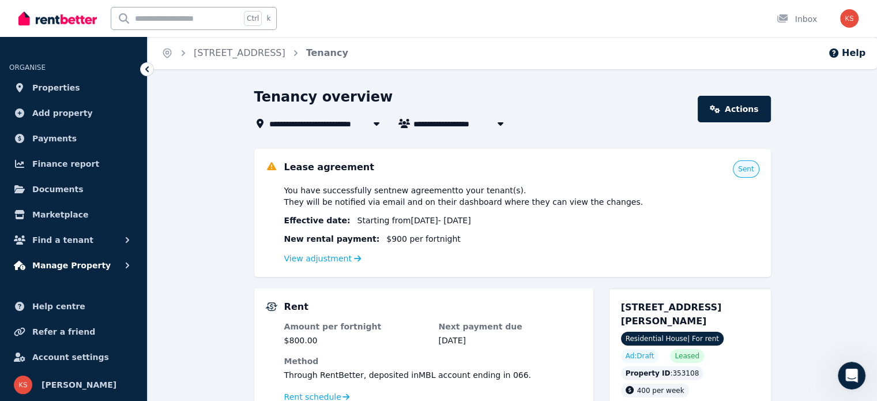
click at [122, 270] on icon "button" at bounding box center [128, 266] width 12 height 12
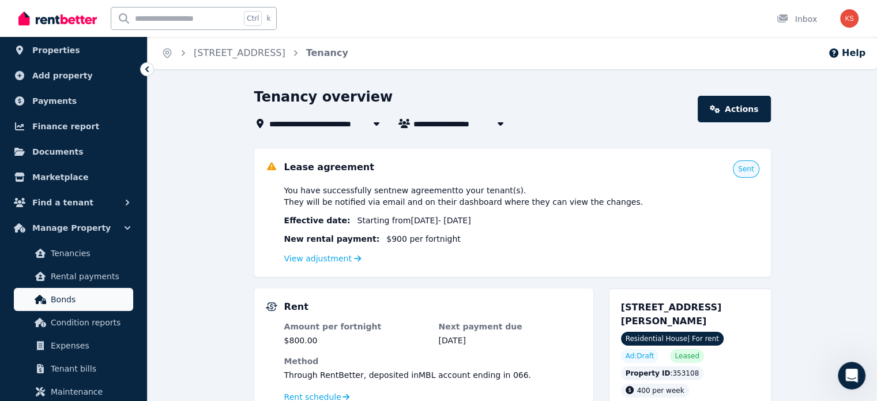
scroll to position [58, 0]
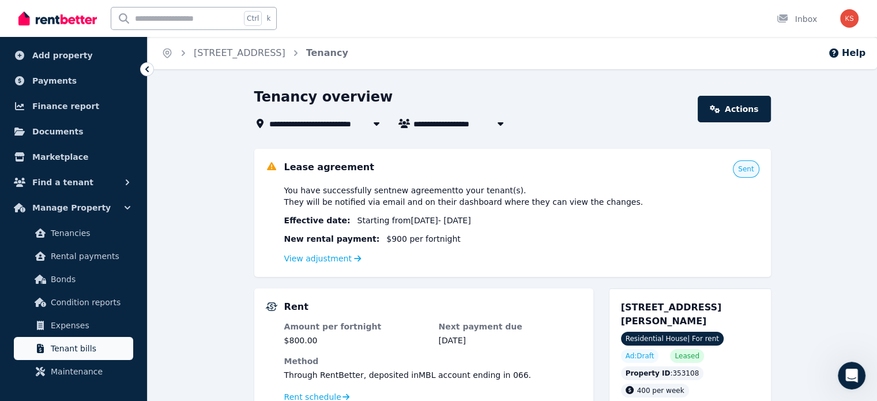
click at [73, 345] on span "Tenant bills" at bounding box center [90, 348] width 78 height 14
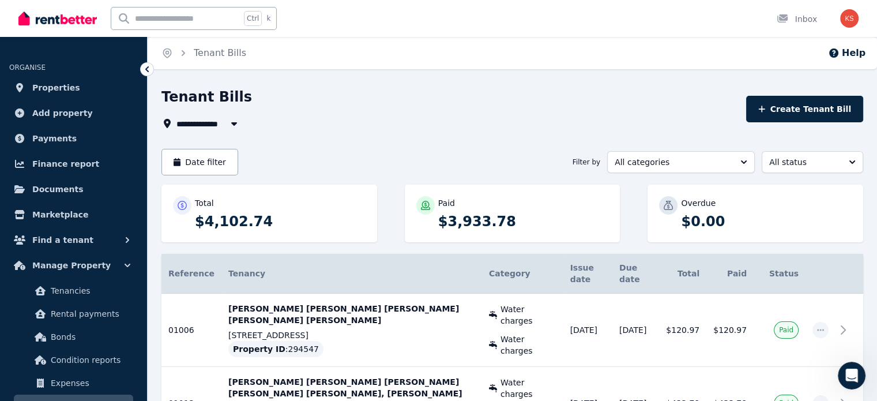
click at [226, 123] on button "button" at bounding box center [234, 123] width 21 height 14
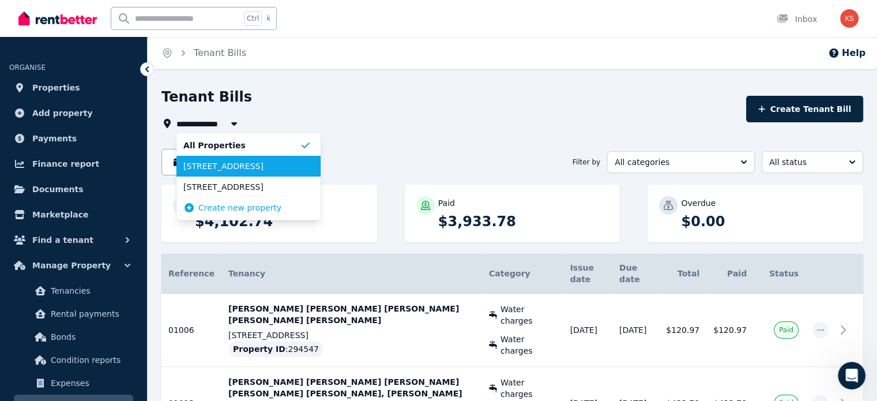
click at [217, 170] on span "[STREET_ADDRESS]" at bounding box center [241, 166] width 116 height 12
type input "**********"
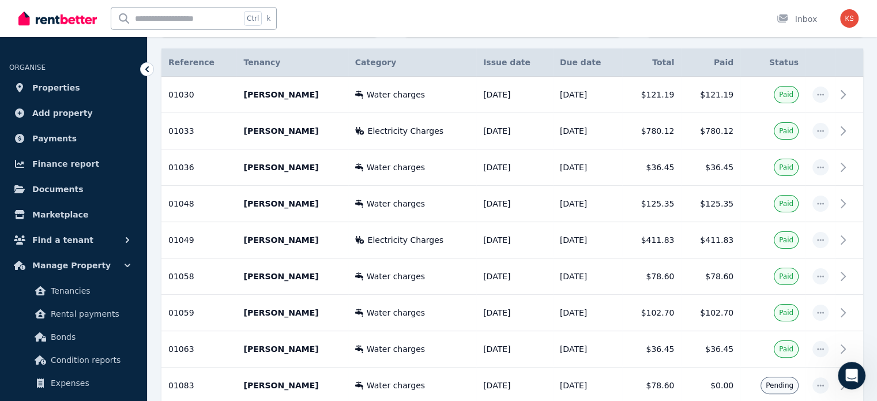
scroll to position [339, 0]
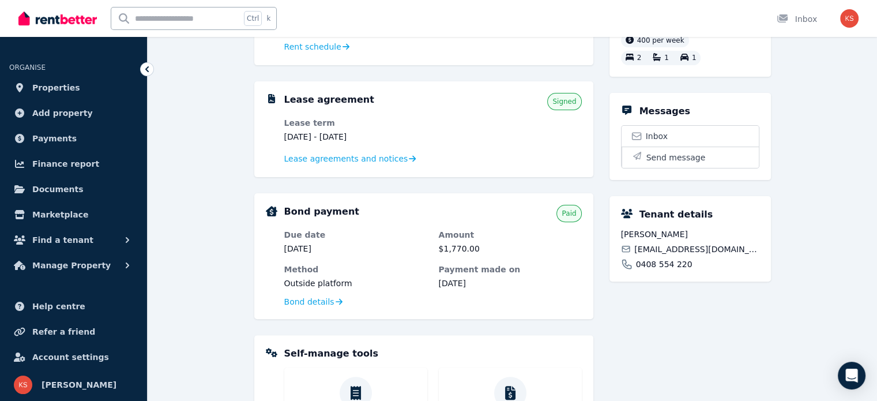
scroll to position [328, 0]
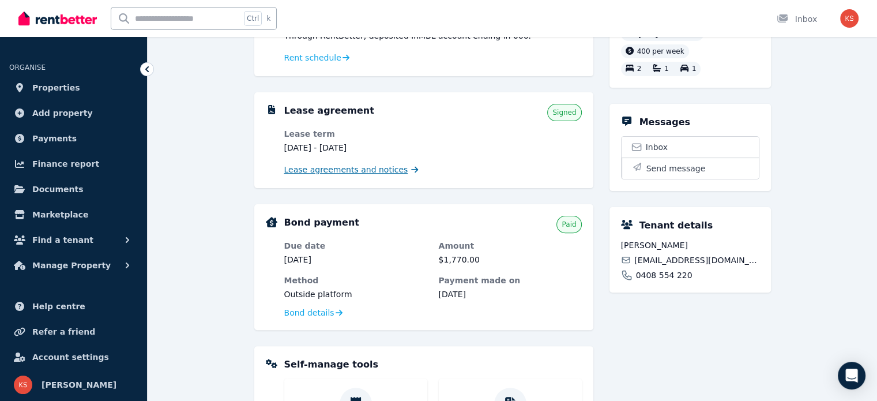
click at [348, 170] on span "Lease agreements and notices" at bounding box center [346, 170] width 124 height 12
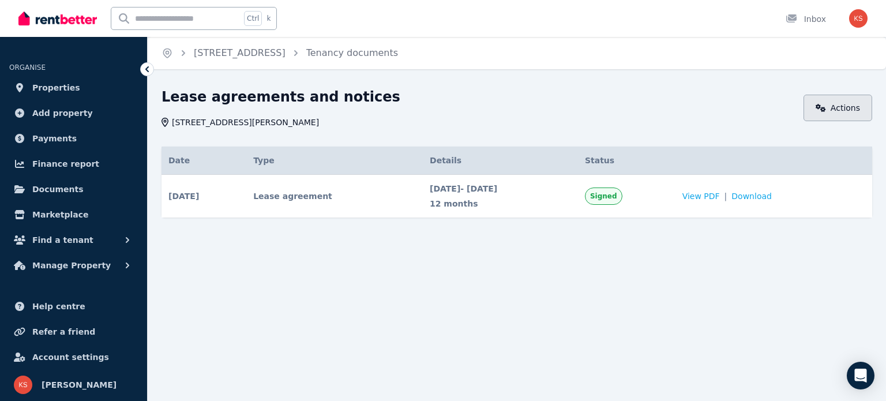
click at [824, 100] on link "Actions" at bounding box center [837, 108] width 69 height 27
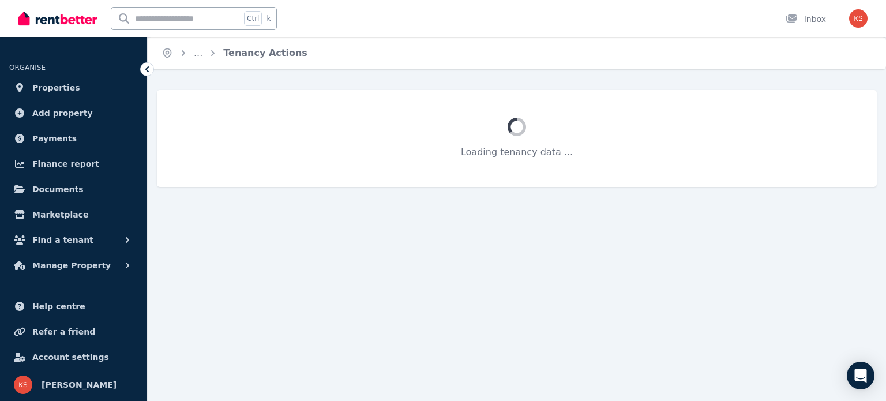
select select "**********"
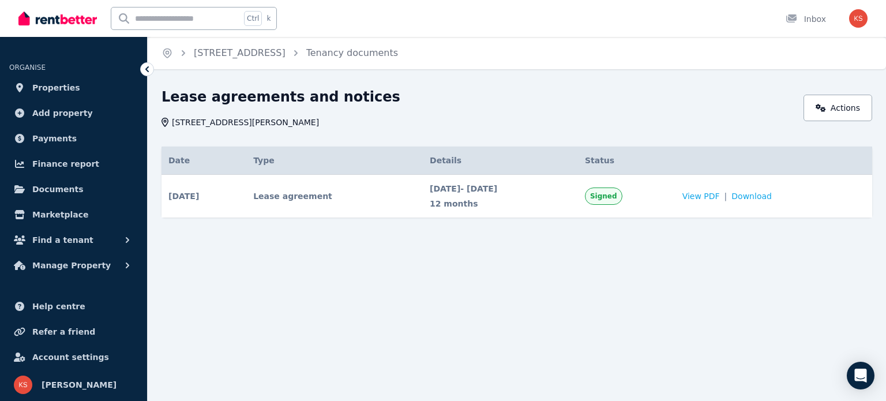
click at [469, 110] on div "Lease agreements and notices 2/40 York Terrace, Salisbury SA 5108" at bounding box center [478, 108] width 635 height 40
click at [379, 48] on link "Tenancy documents" at bounding box center [352, 52] width 92 height 11
click at [720, 195] on span "View PDF" at bounding box center [700, 196] width 37 height 12
click at [845, 110] on link "Actions" at bounding box center [837, 108] width 69 height 27
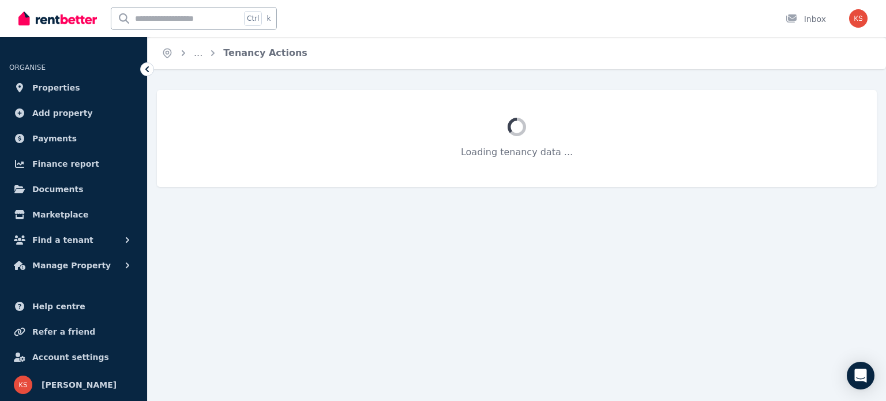
select select "**********"
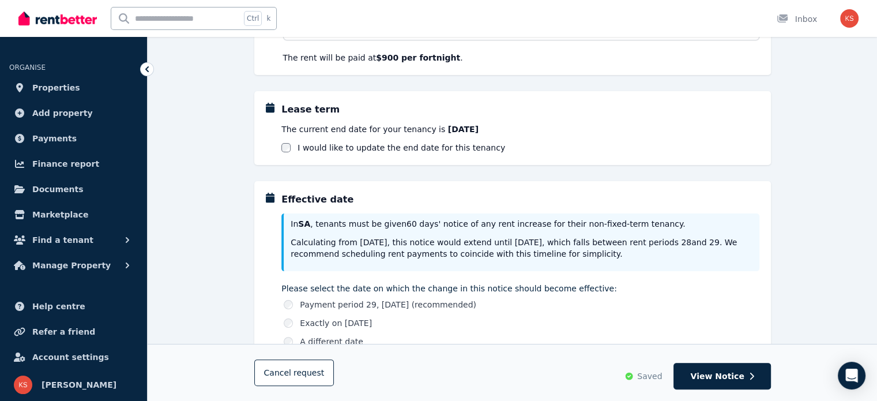
scroll to position [231, 0]
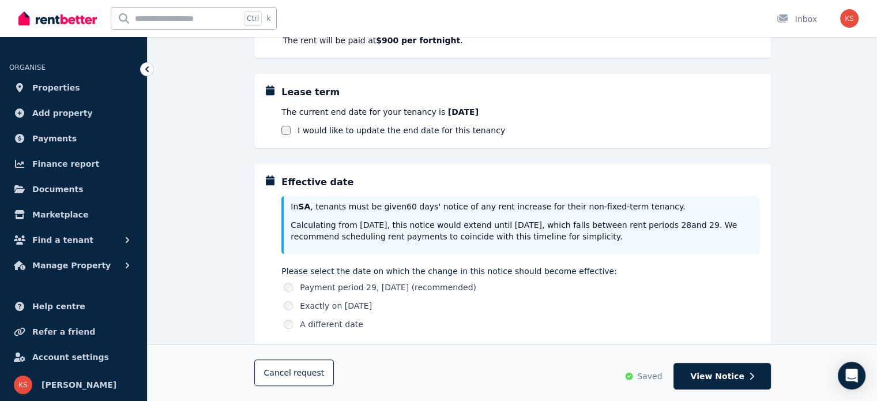
click at [436, 132] on label "I would like to update the end date for this tenancy" at bounding box center [402, 131] width 208 height 12
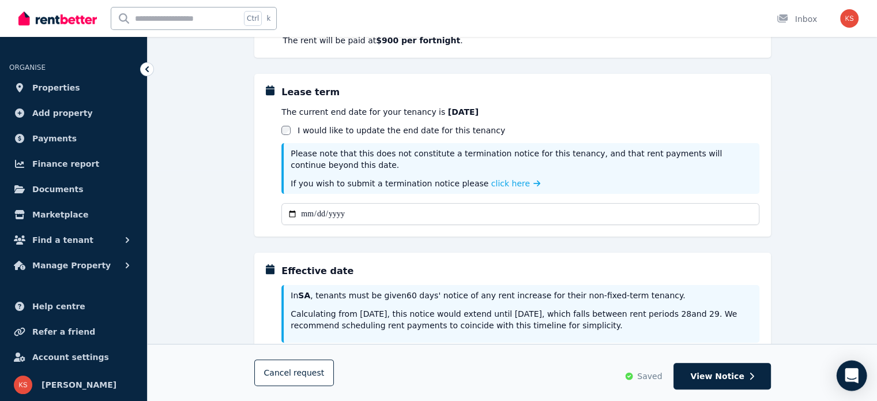
click at [855, 373] on icon "Open Intercom Messenger" at bounding box center [851, 375] width 13 height 15
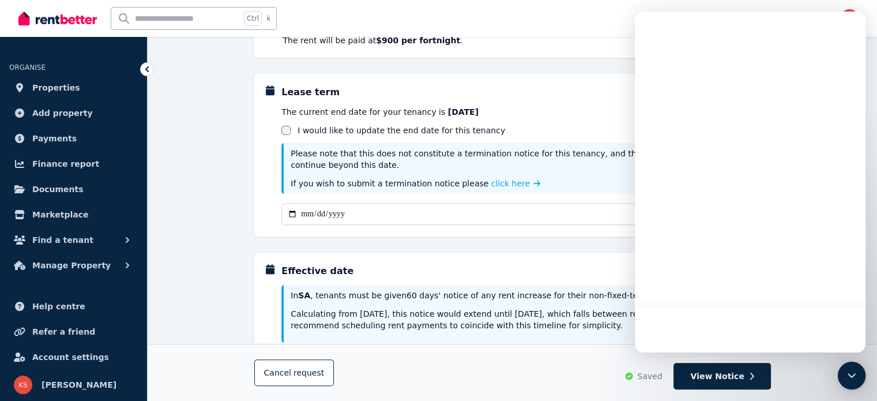
scroll to position [0, 0]
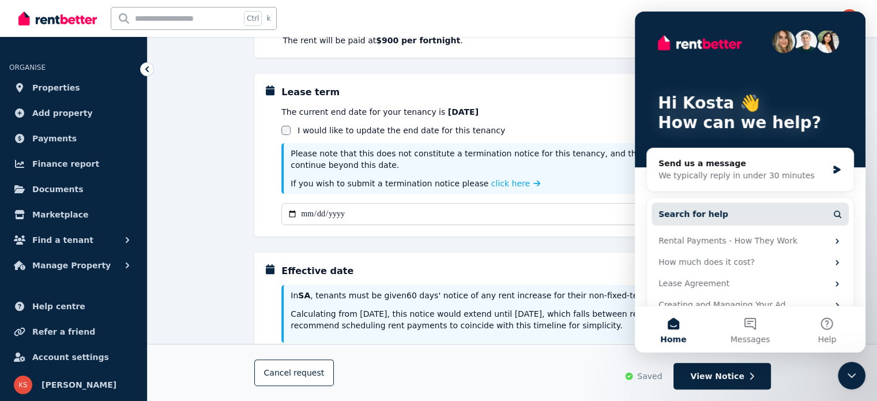
click at [725, 209] on button "Search for help" at bounding box center [750, 213] width 197 height 23
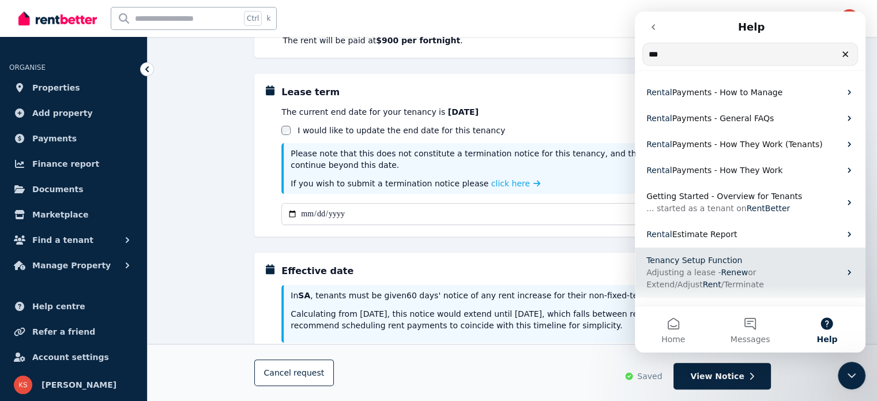
type input "***"
click at [784, 279] on p "Adjusting a lease - Renew or Extend/Adjust Rent /Terminate" at bounding box center [743, 278] width 194 height 24
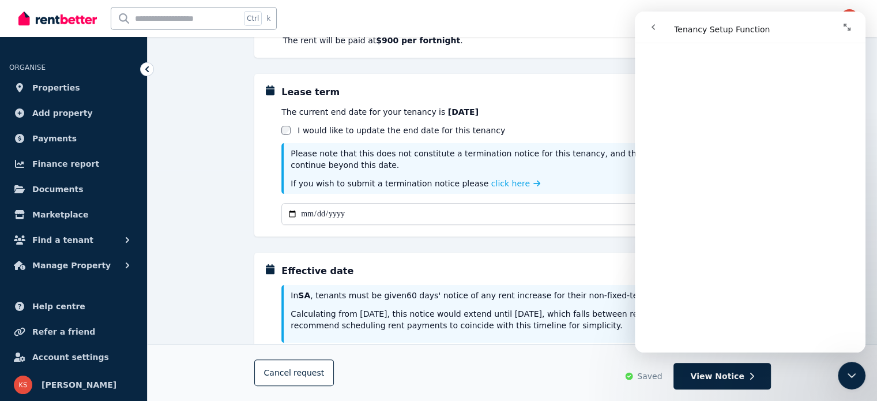
scroll to position [923, 0]
